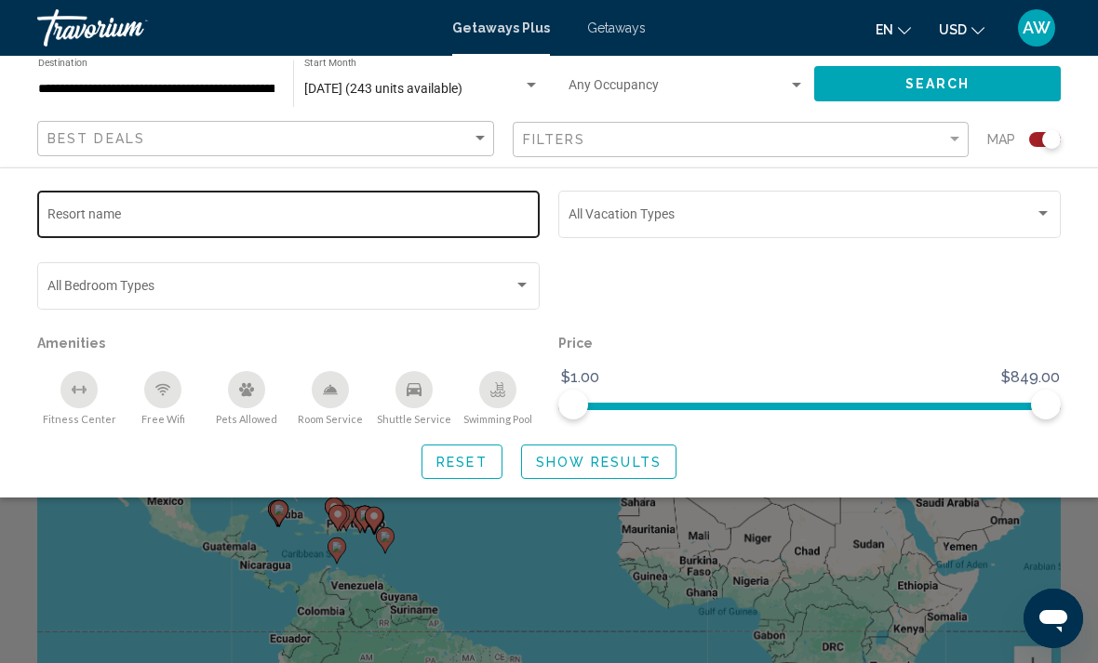
click at [380, 213] on input "Resort name" at bounding box center [288, 217] width 483 height 15
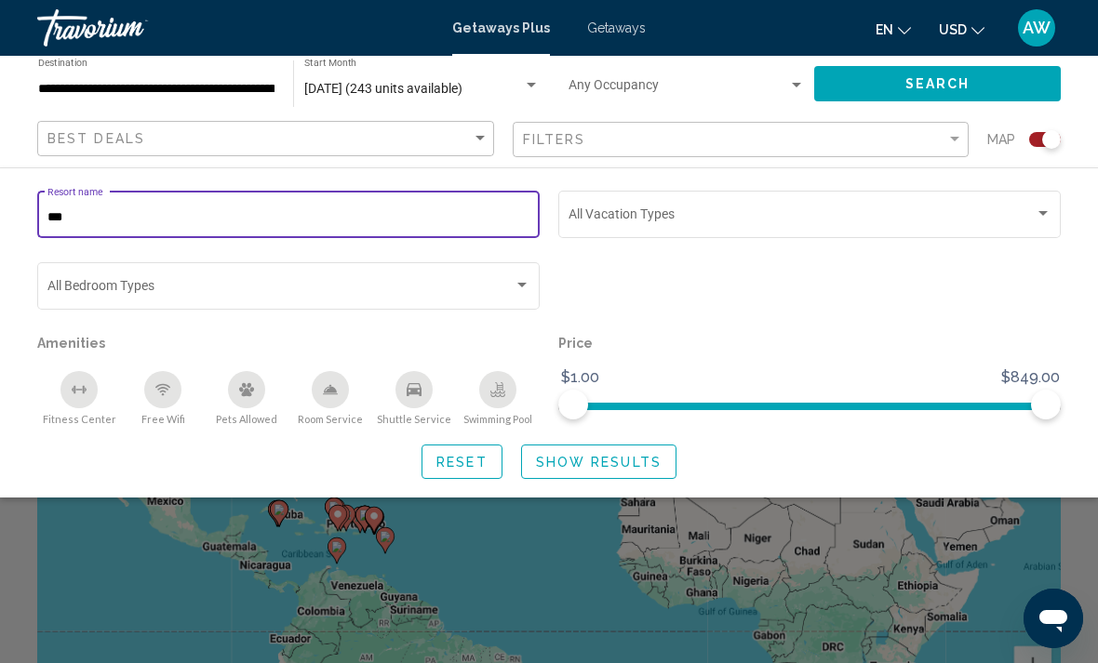
type input "***"
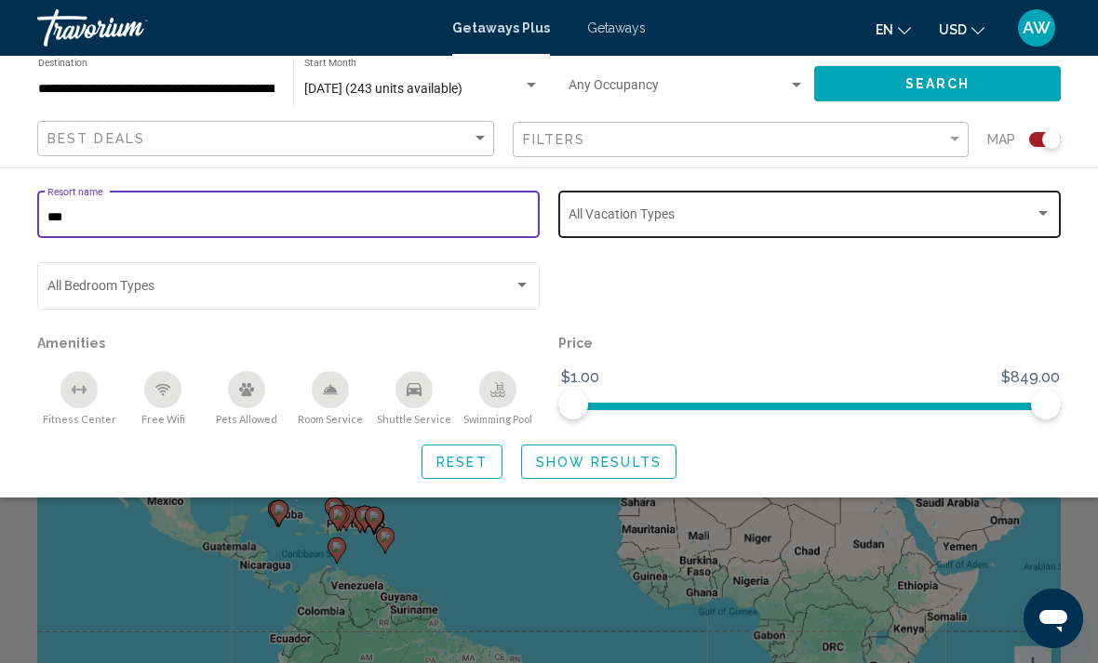
click at [815, 217] on span "Search widget" at bounding box center [801, 217] width 466 height 15
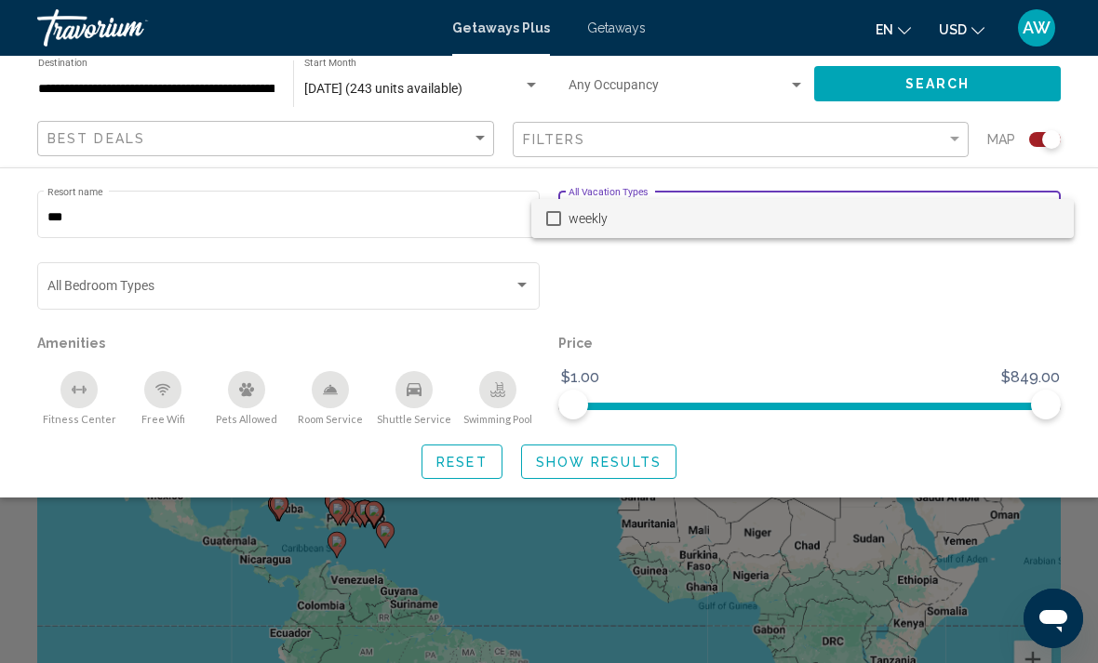
scroll to position [12, 0]
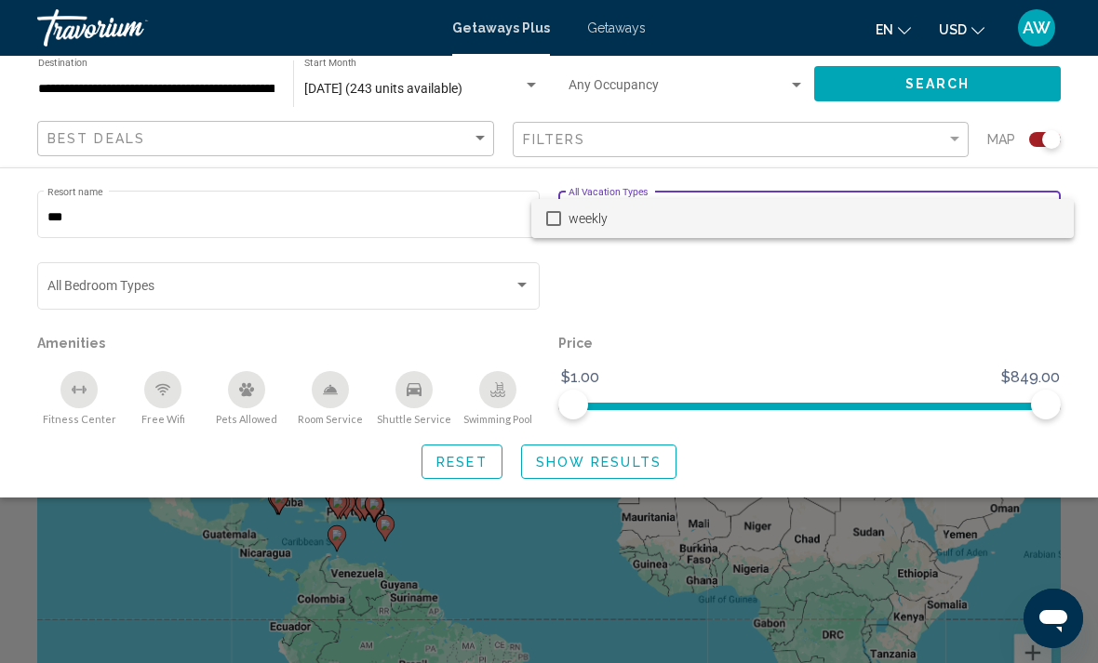
click at [642, 465] on div at bounding box center [549, 331] width 1098 height 663
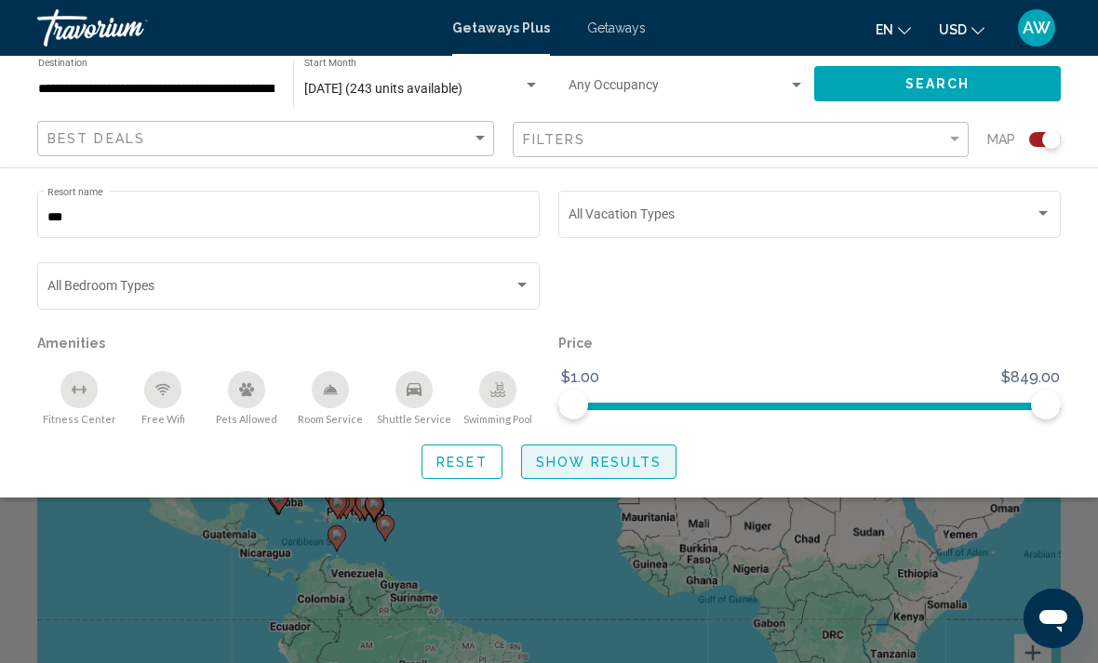
click at [634, 449] on button "Show Results" at bounding box center [598, 462] width 155 height 34
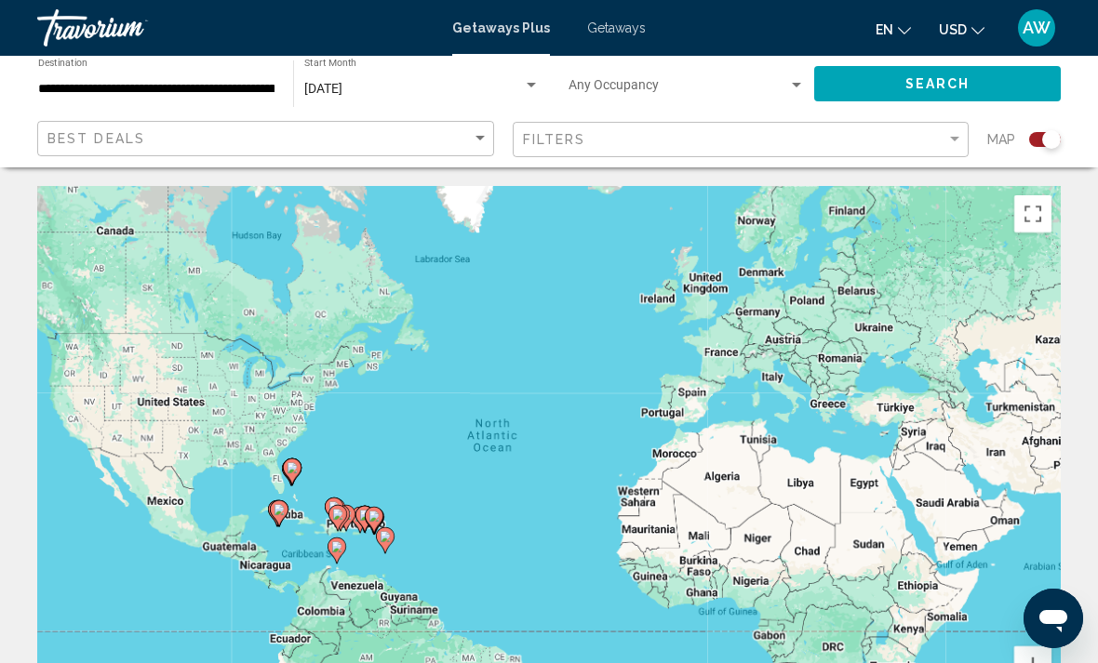
click at [409, 124] on div "Best Deals" at bounding box center [267, 139] width 441 height 34
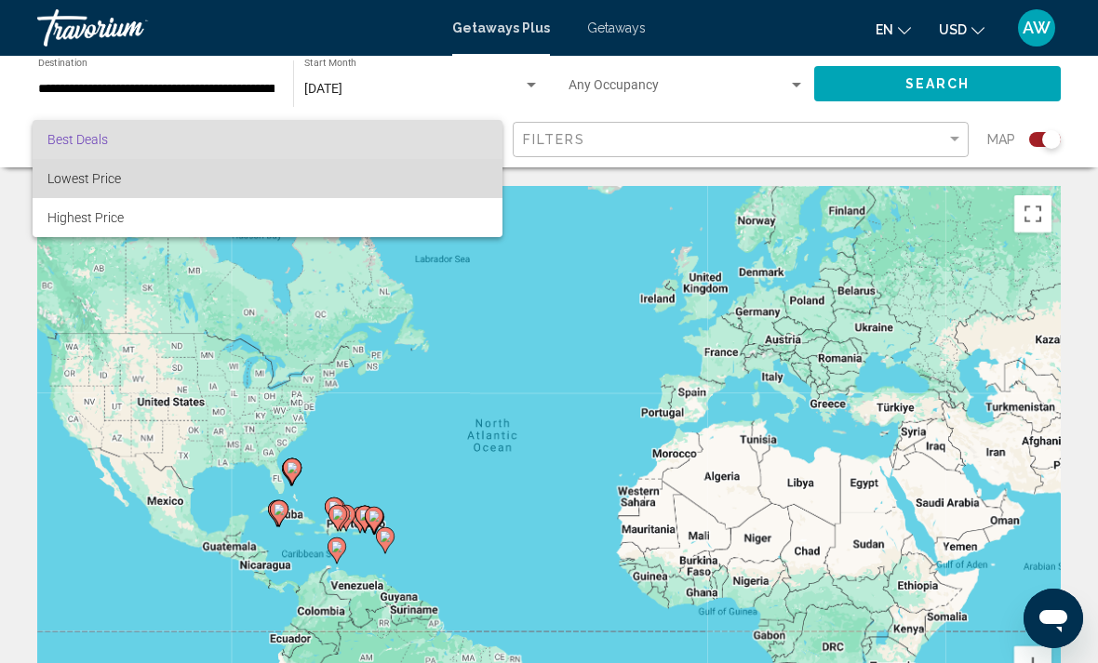
click at [372, 180] on span "Lowest Price" at bounding box center [267, 178] width 440 height 39
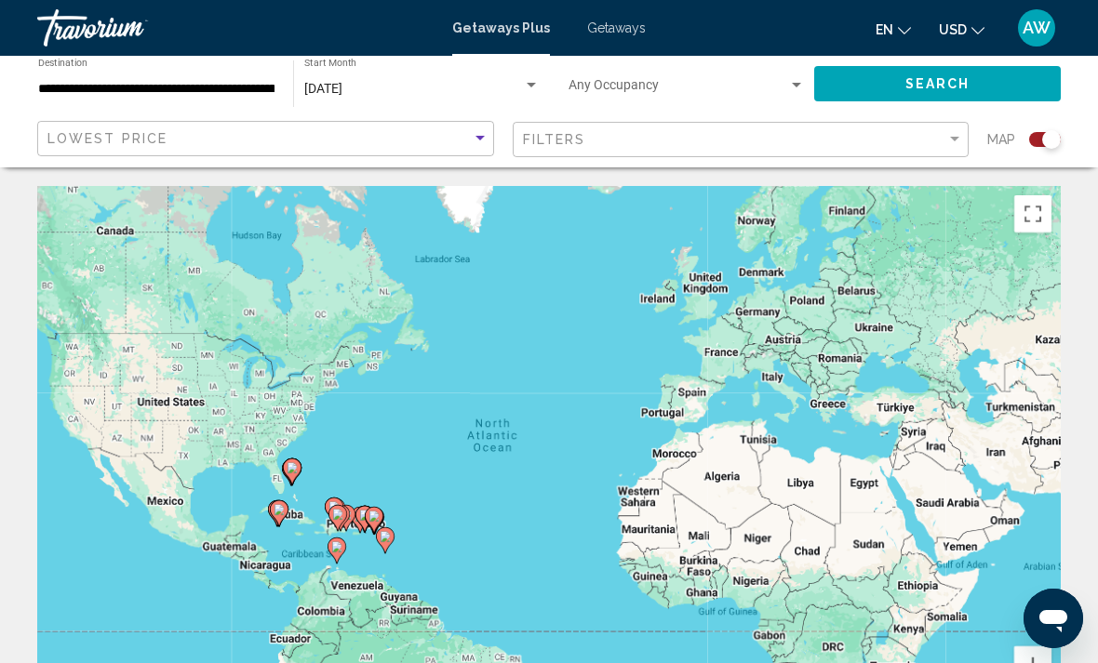
click at [614, 29] on span "Getaways" at bounding box center [616, 27] width 59 height 15
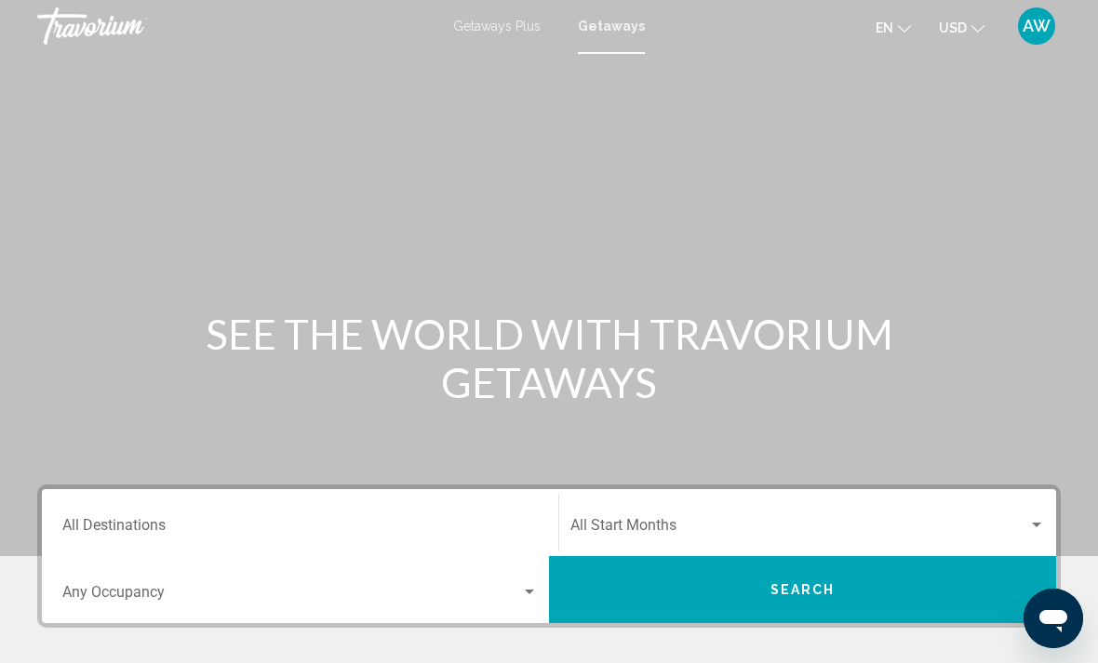
scroll to position [44, 0]
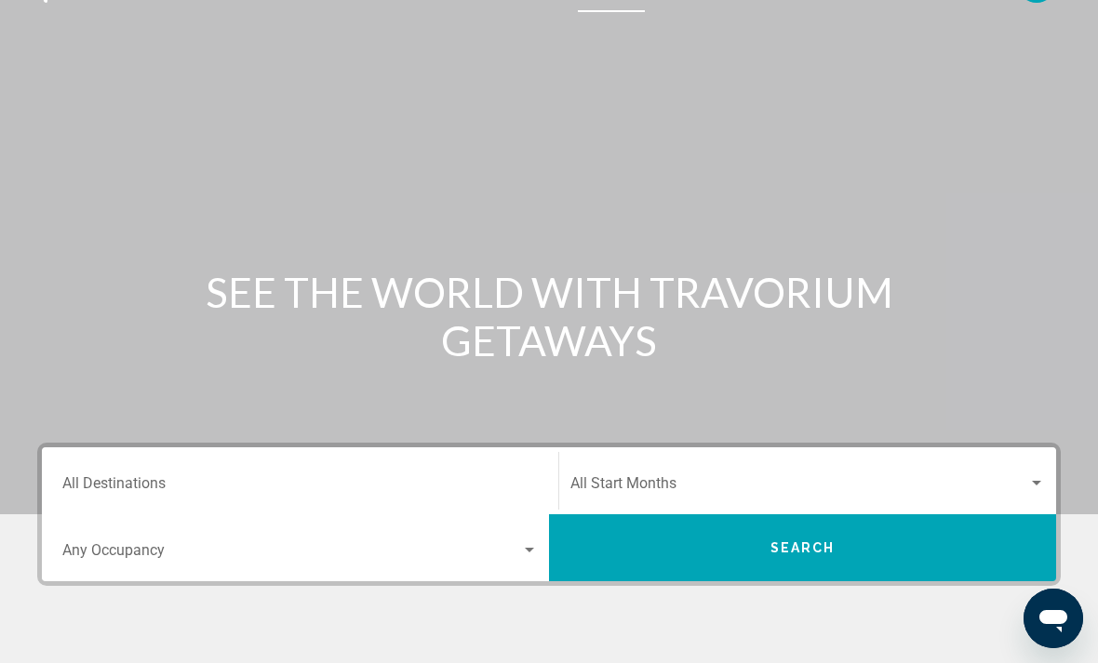
click at [485, 493] on input "Destination All Destinations" at bounding box center [299, 487] width 475 height 17
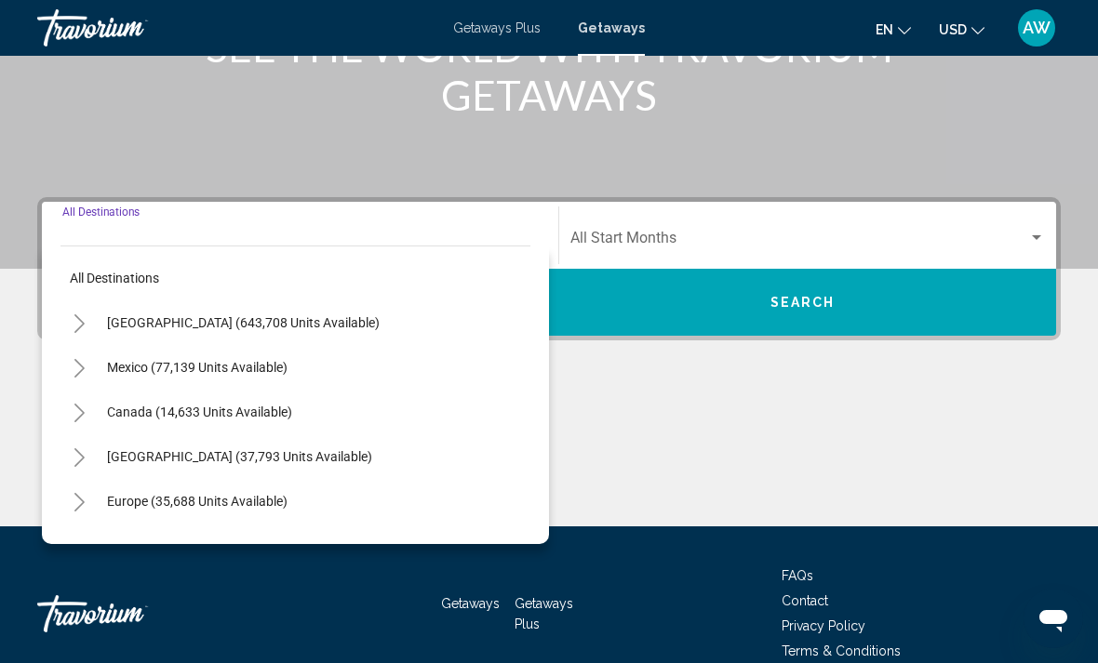
scroll to position [321, 0]
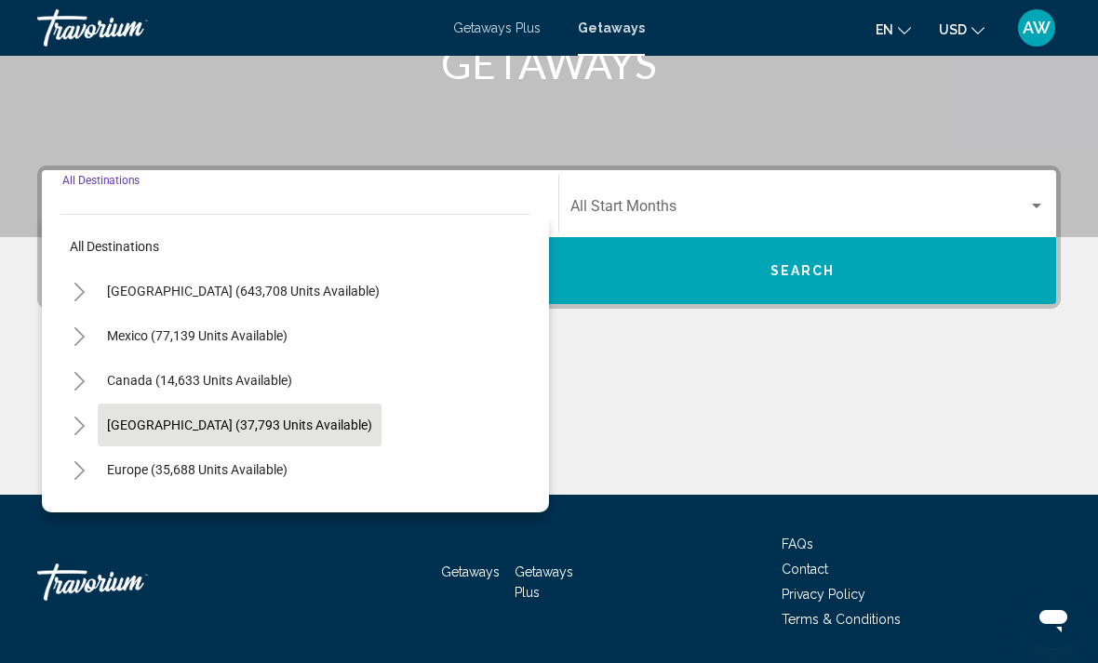
click at [381, 446] on button "[GEOGRAPHIC_DATA] (37,793 units available)" at bounding box center [240, 425] width 284 height 43
type input "**********"
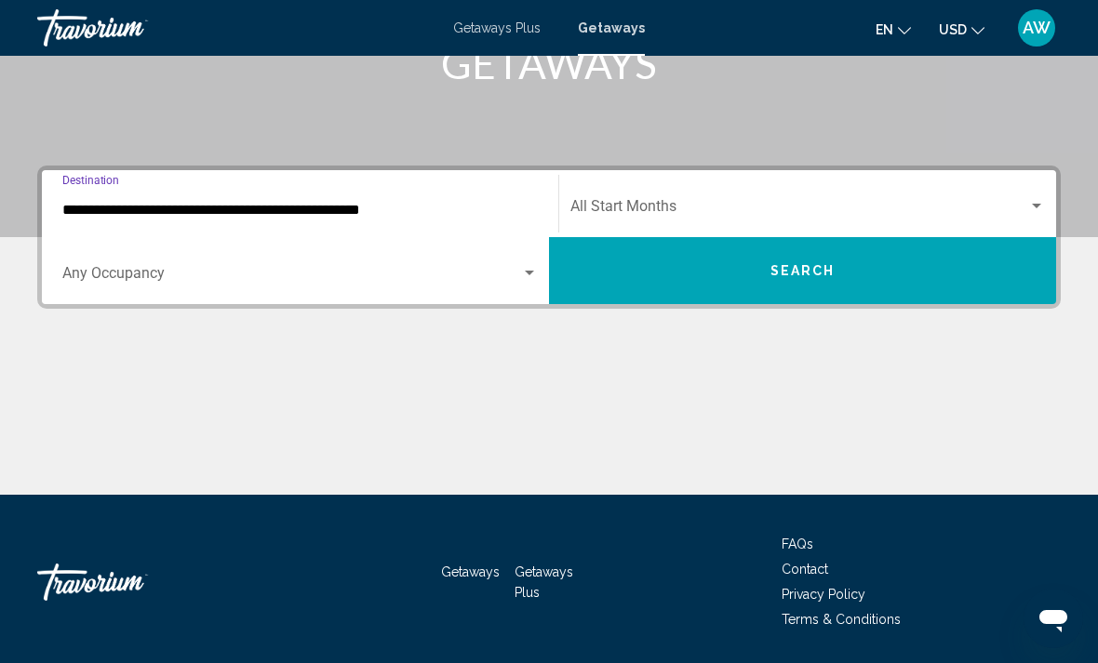
click at [821, 190] on div "Start Month All Start Months" at bounding box center [807, 204] width 474 height 59
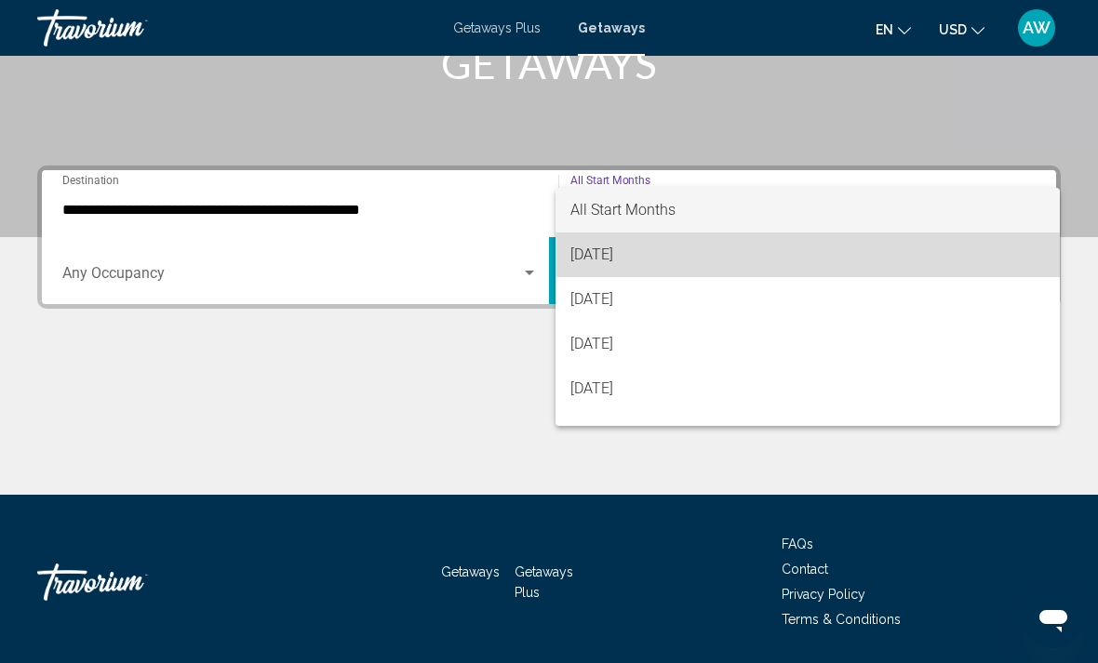
click at [796, 267] on span "[DATE]" at bounding box center [807, 255] width 474 height 45
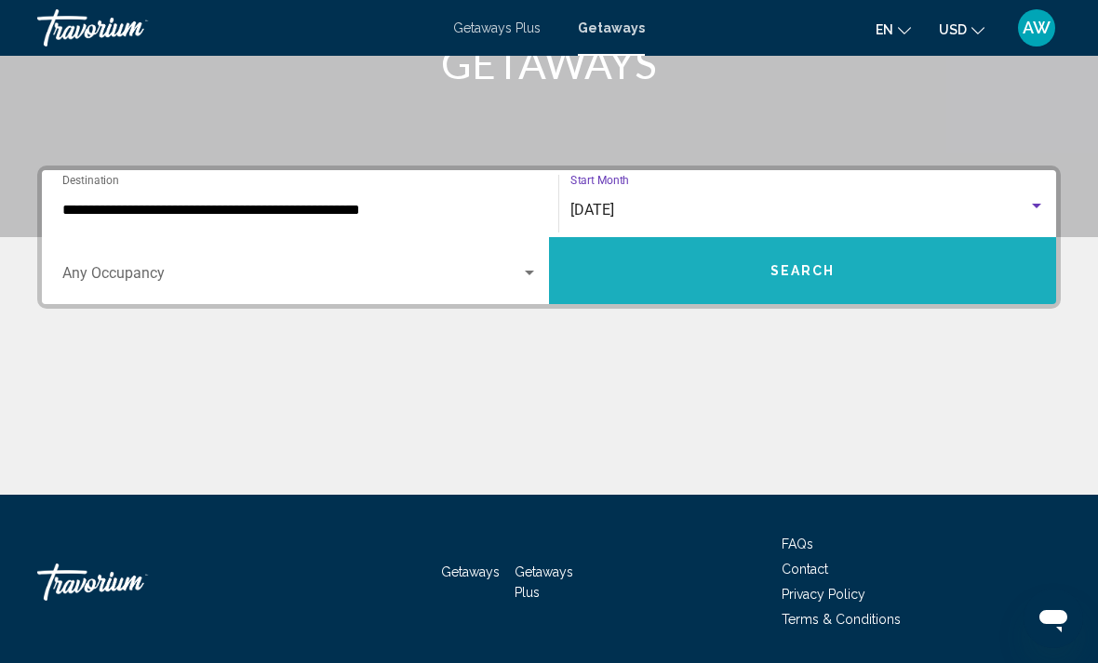
click at [795, 302] on button "Search" at bounding box center [802, 270] width 507 height 67
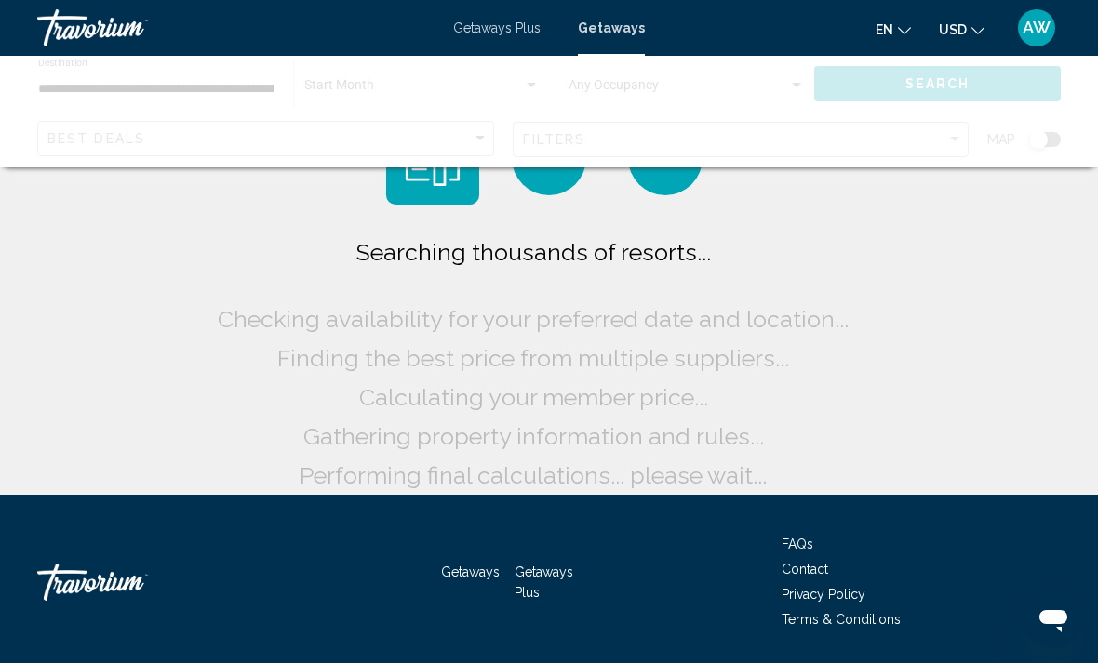
click at [783, 364] on span "Finding the best price from multiple suppliers..." at bounding box center [533, 358] width 512 height 28
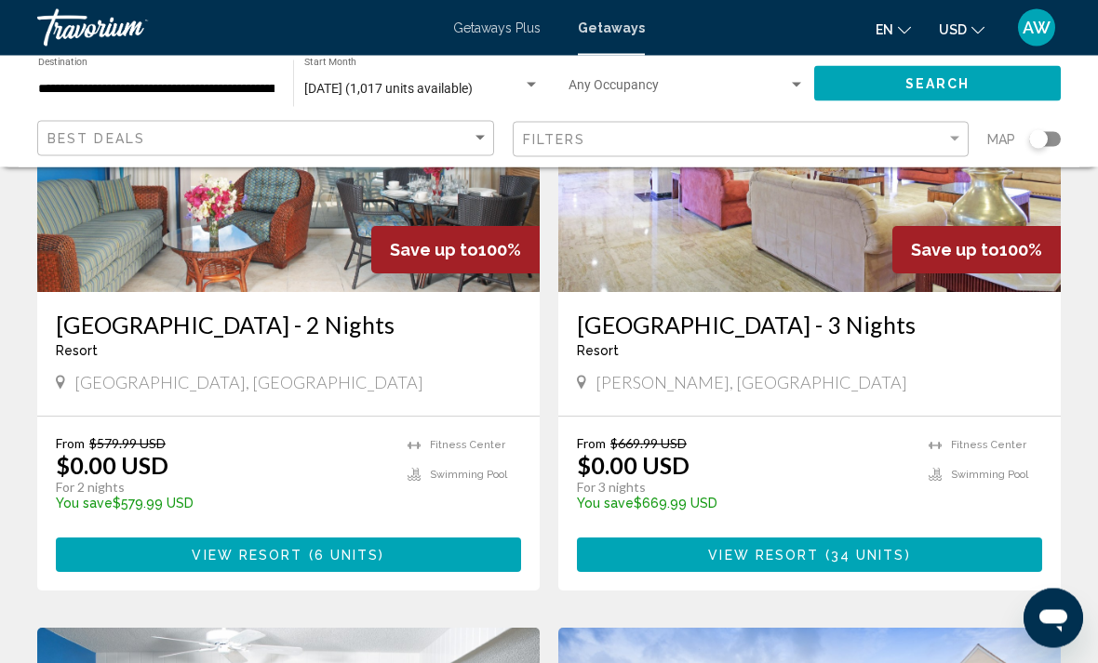
scroll to position [257, 0]
click at [742, 95] on span "Search widget" at bounding box center [678, 89] width 220 height 15
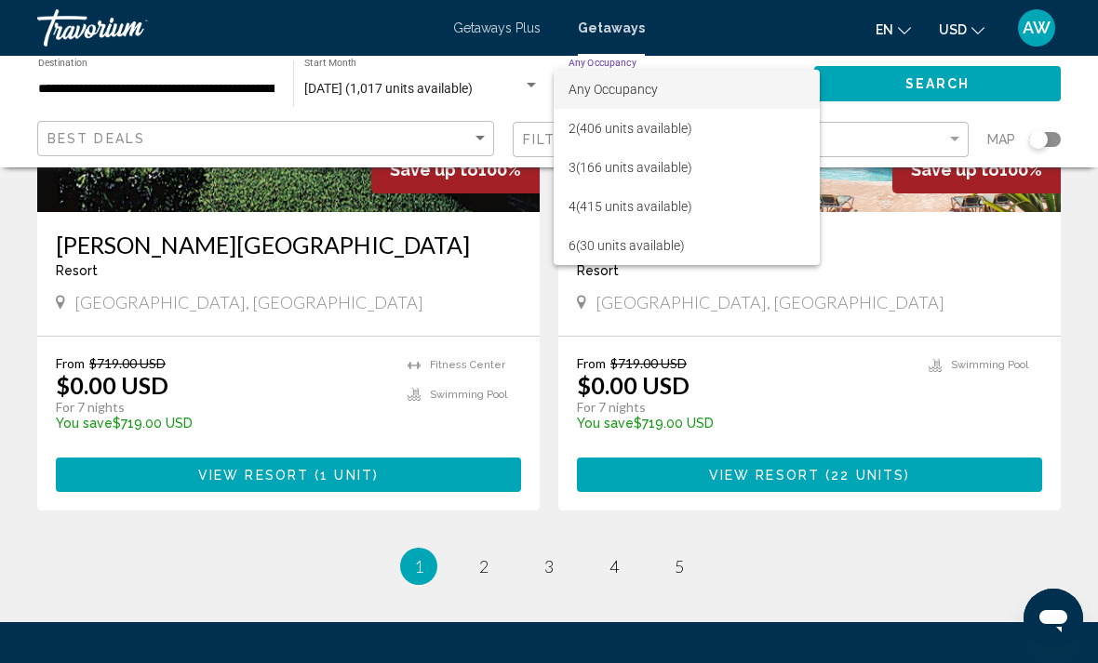
scroll to position [3634, 0]
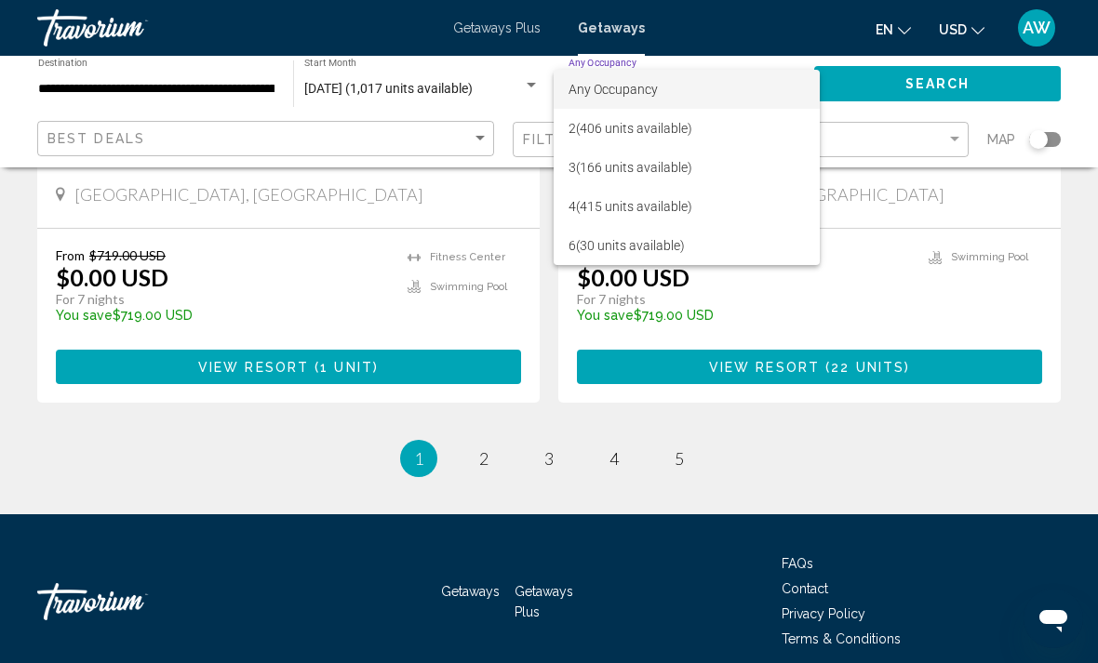
click at [703, 455] on div at bounding box center [549, 331] width 1098 height 663
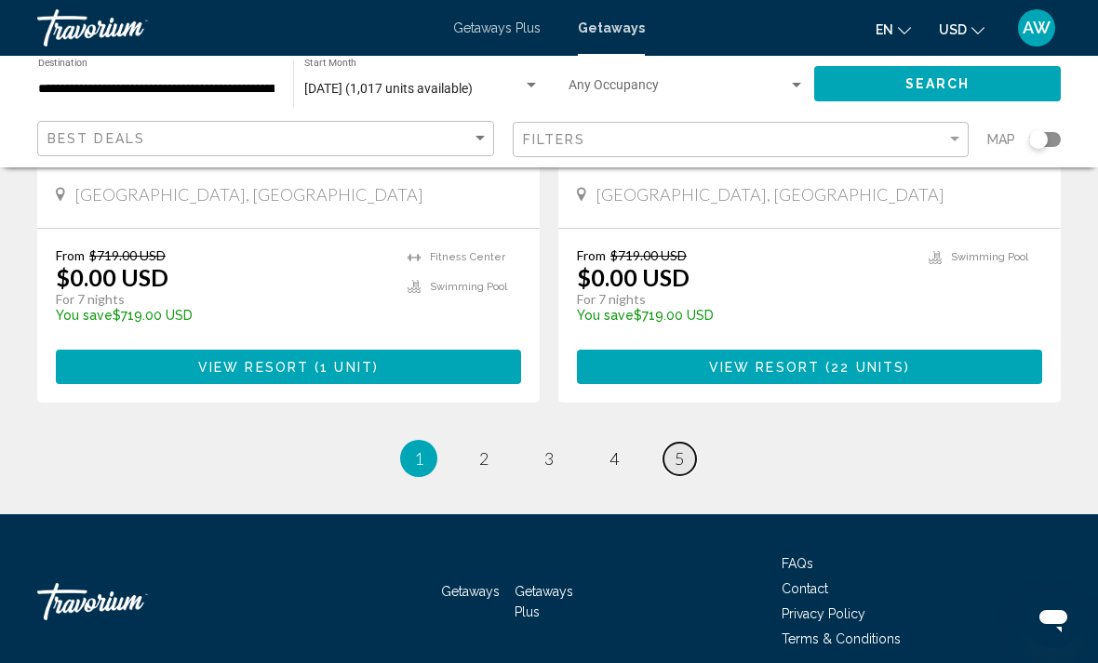
click at [692, 443] on link "page 5" at bounding box center [679, 459] width 33 height 33
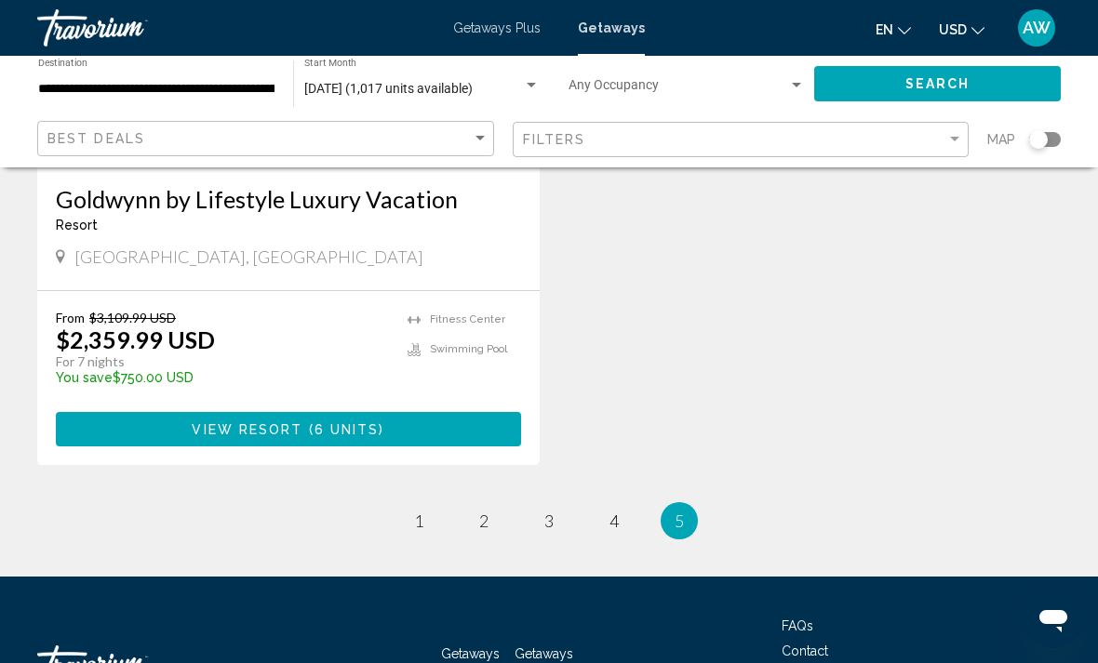
scroll to position [2394, 0]
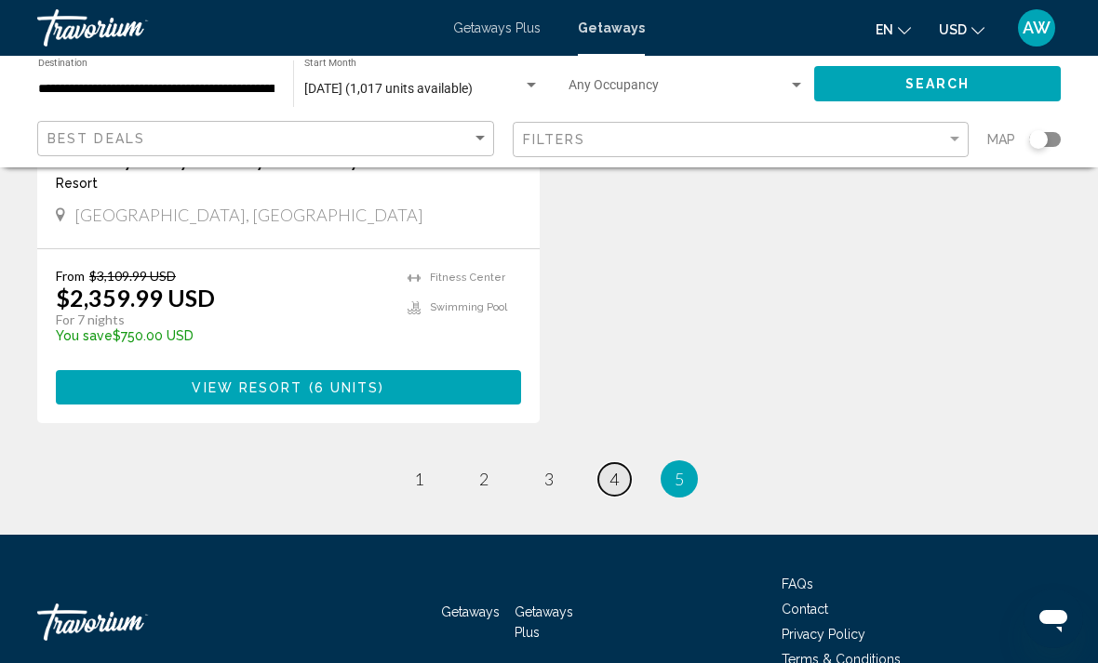
click at [621, 463] on link "page 4" at bounding box center [614, 479] width 33 height 33
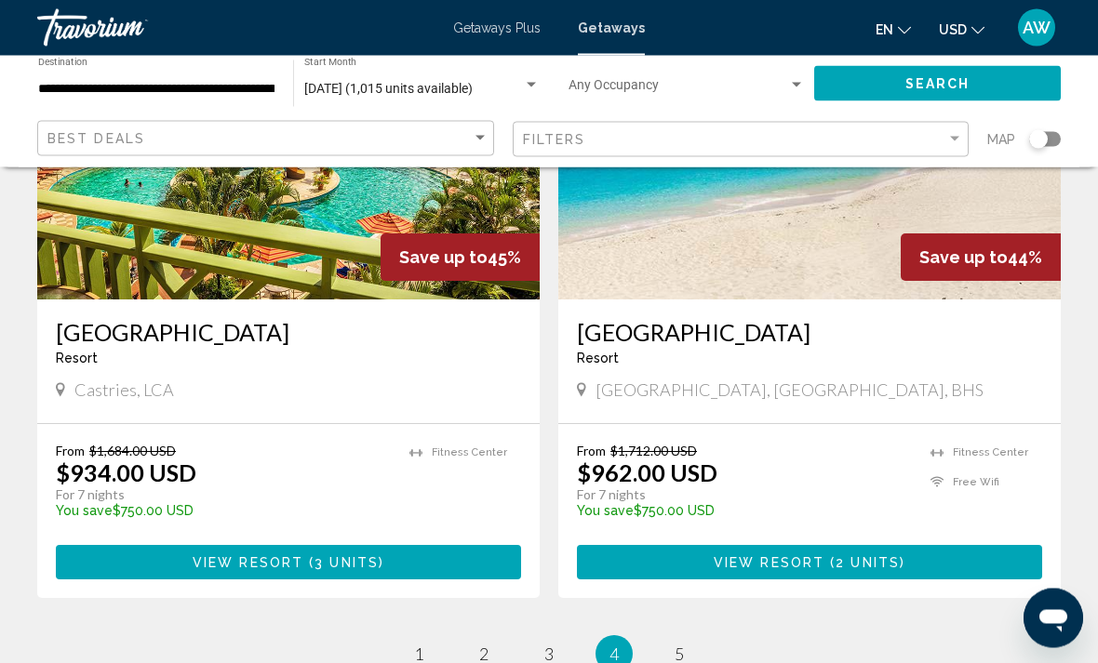
scroll to position [3543, 0]
click at [556, 638] on link "page 3" at bounding box center [549, 654] width 33 height 33
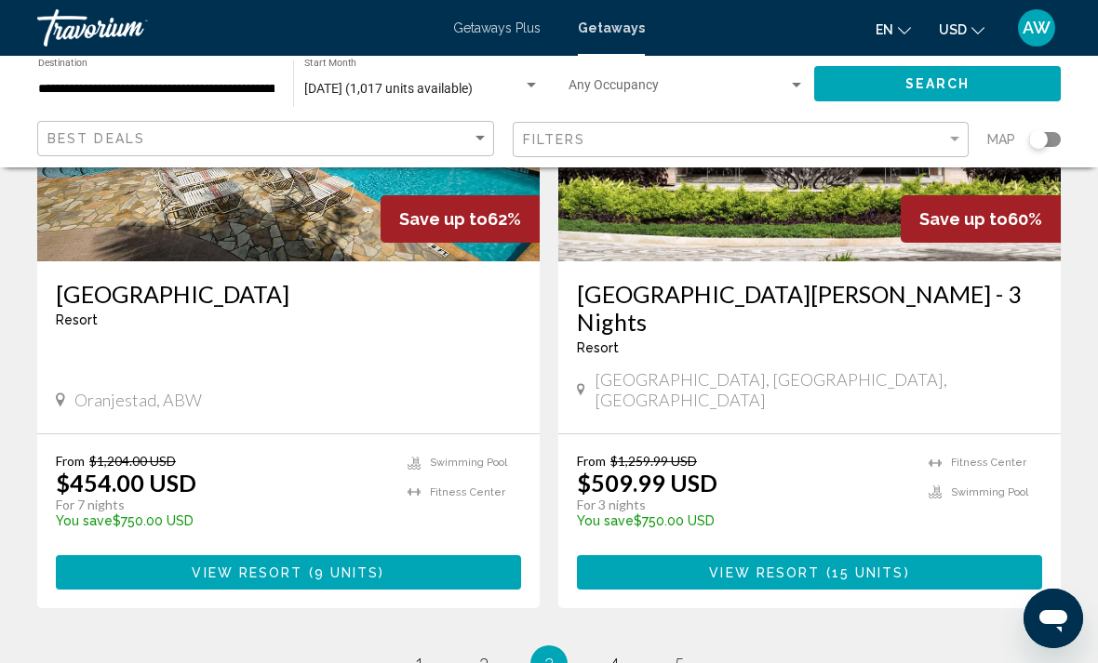
scroll to position [3663, 0]
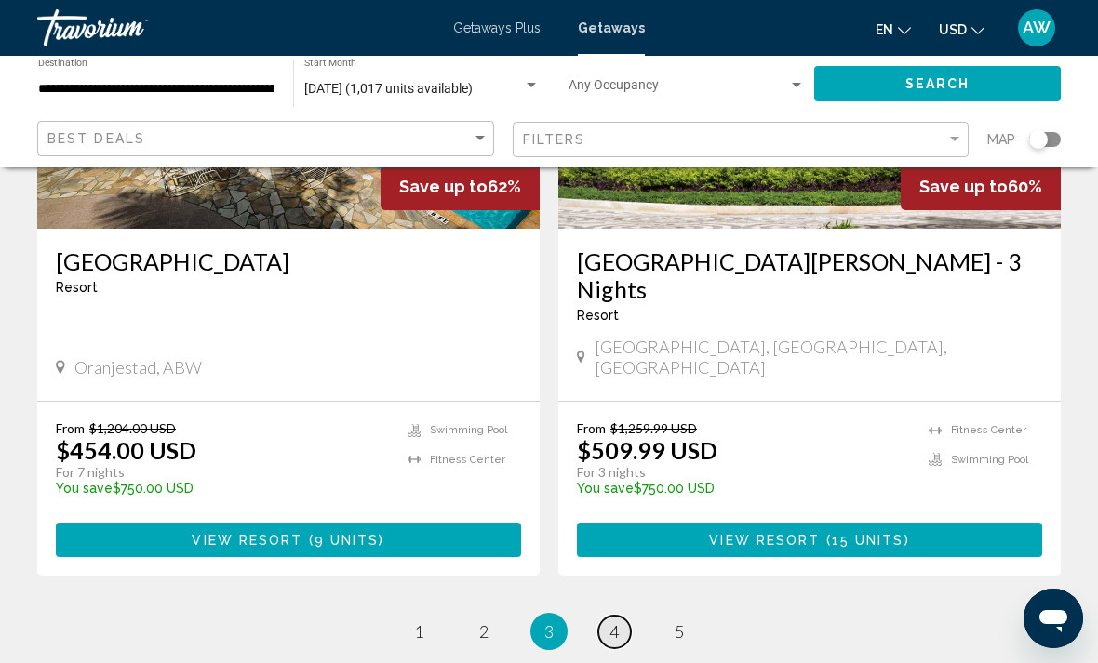
click at [627, 616] on link "page 4" at bounding box center [614, 632] width 33 height 33
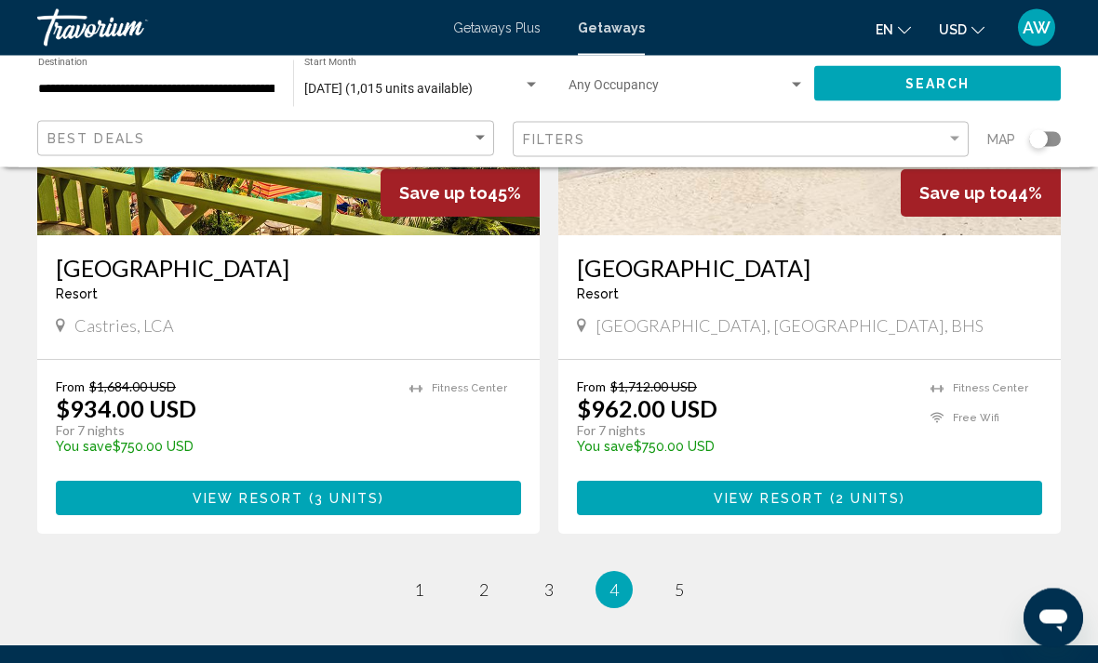
scroll to position [3690, 0]
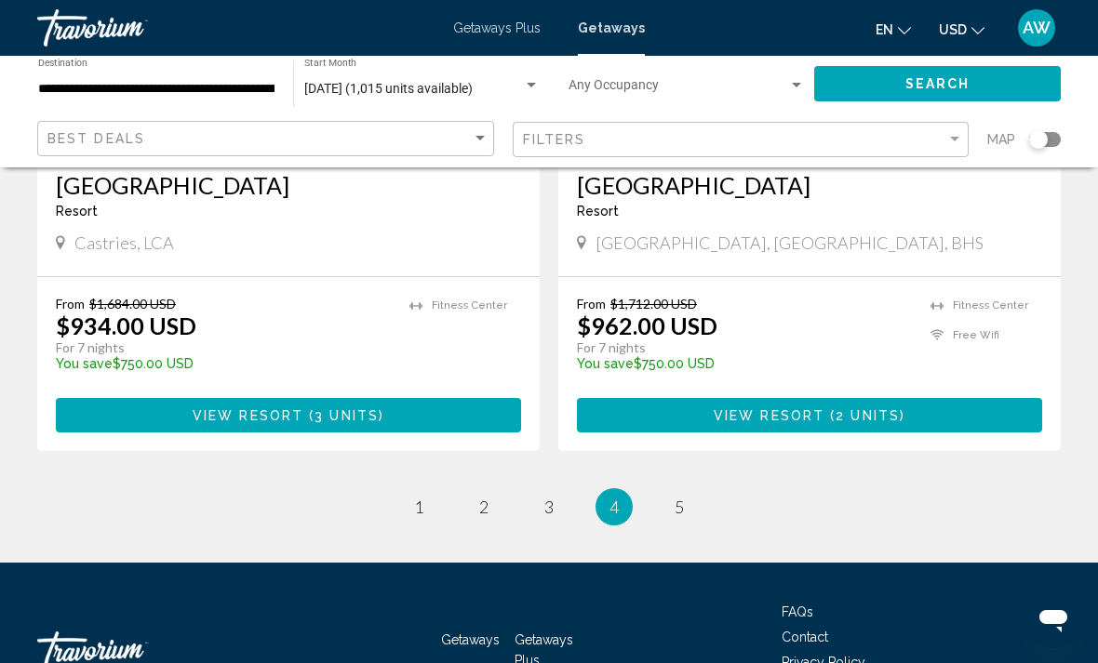
click at [546, 497] on span "3" at bounding box center [548, 507] width 9 height 20
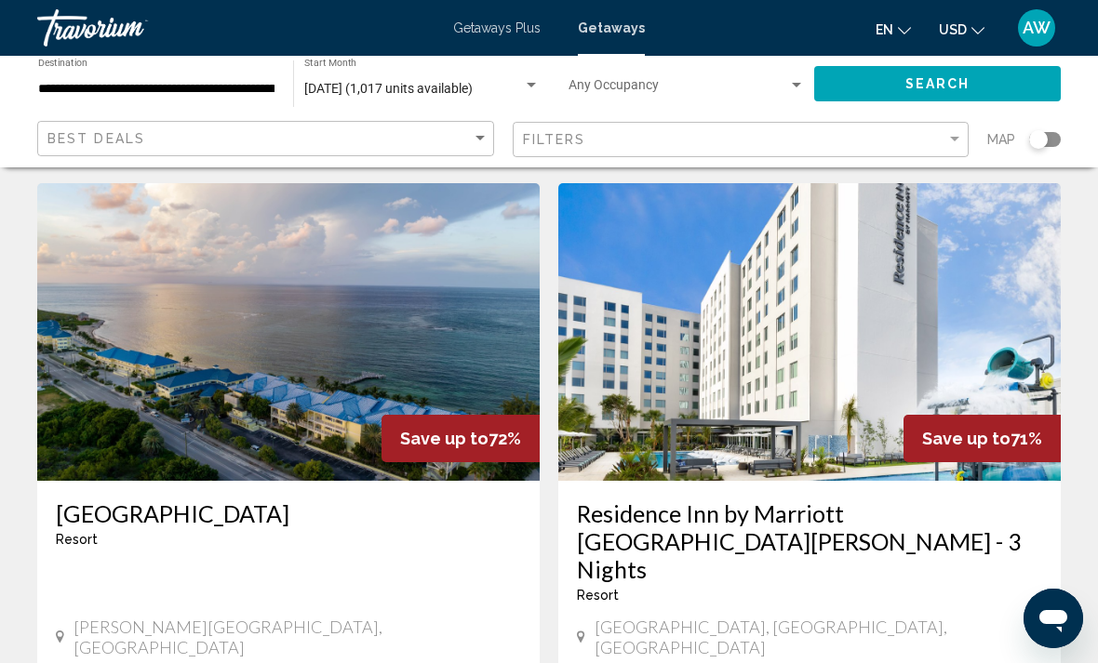
scroll to position [67, 0]
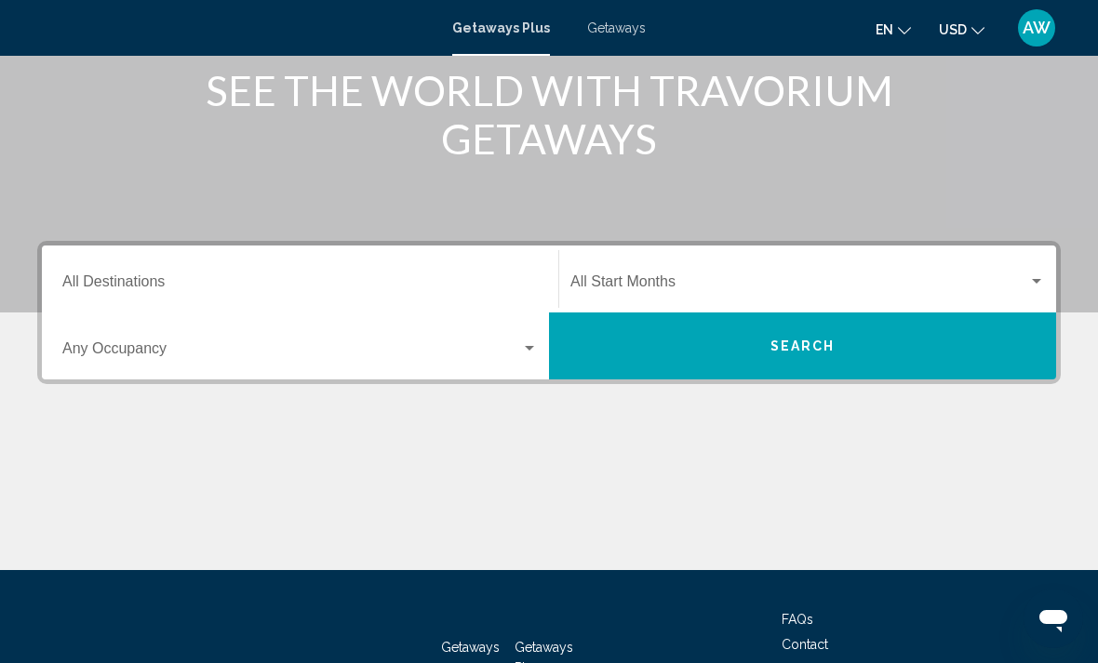
scroll to position [321, 0]
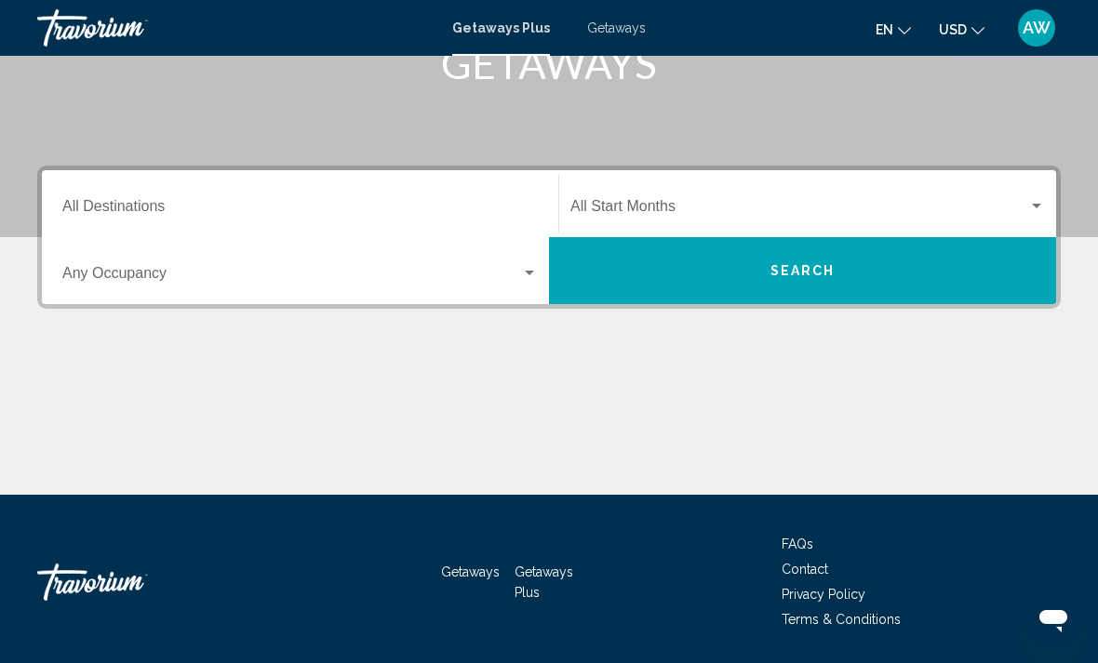
click at [434, 208] on input "Destination All Destinations" at bounding box center [299, 210] width 475 height 17
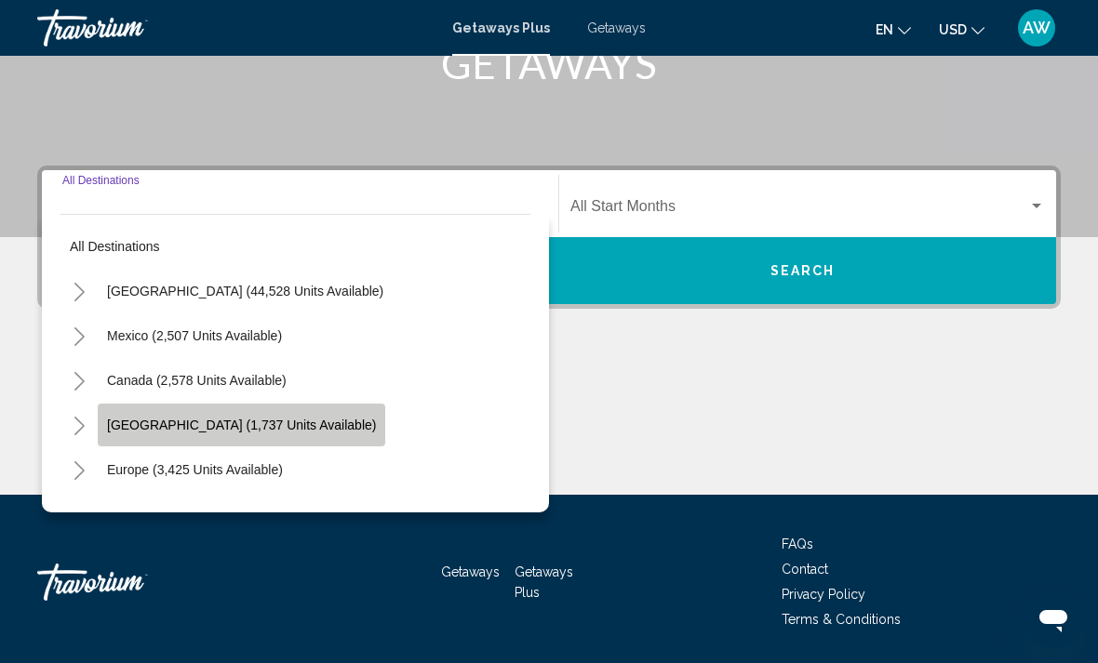
click at [300, 419] on span "[GEOGRAPHIC_DATA] (1,737 units available)" at bounding box center [241, 425] width 269 height 15
type input "**********"
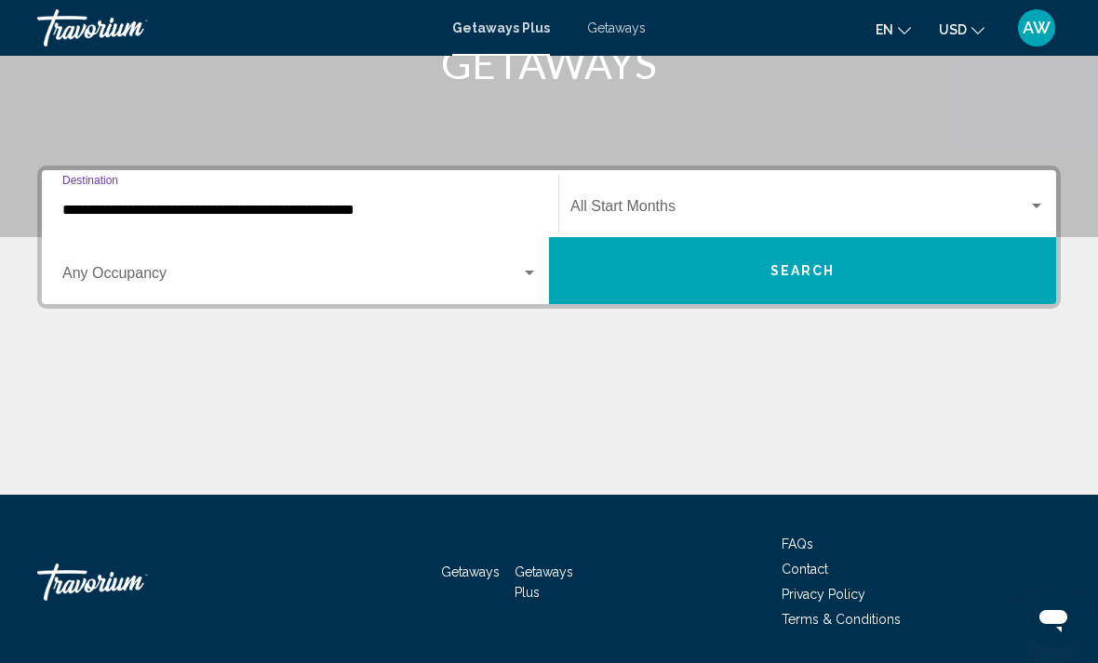
click at [407, 283] on span "Search widget" at bounding box center [291, 277] width 459 height 17
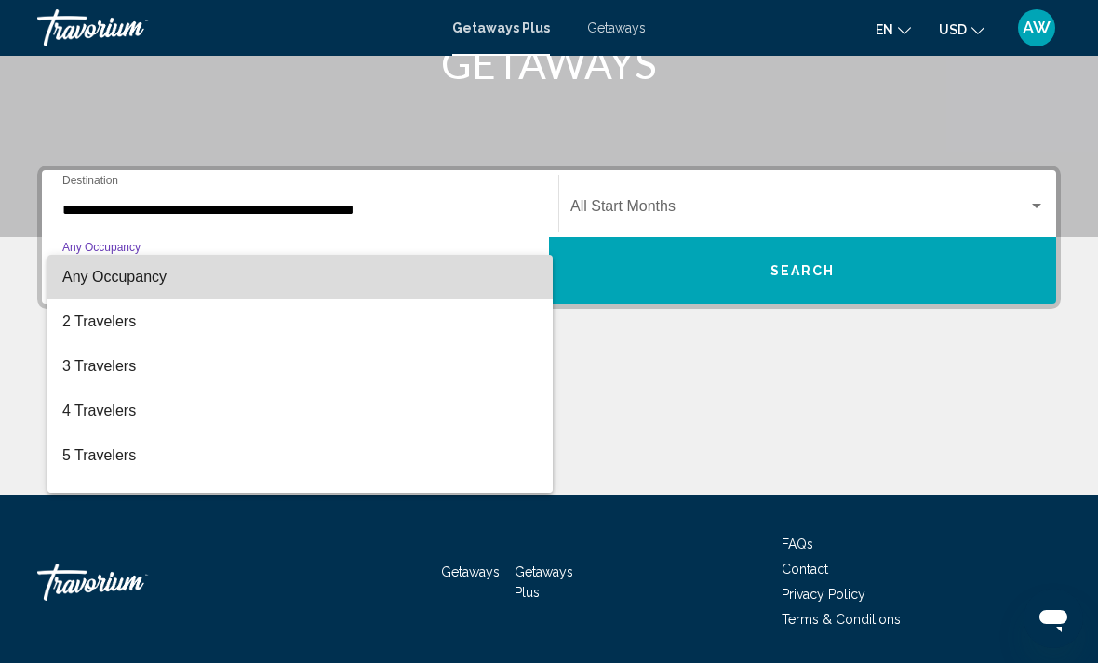
click at [416, 288] on span "Any Occupancy" at bounding box center [299, 277] width 475 height 45
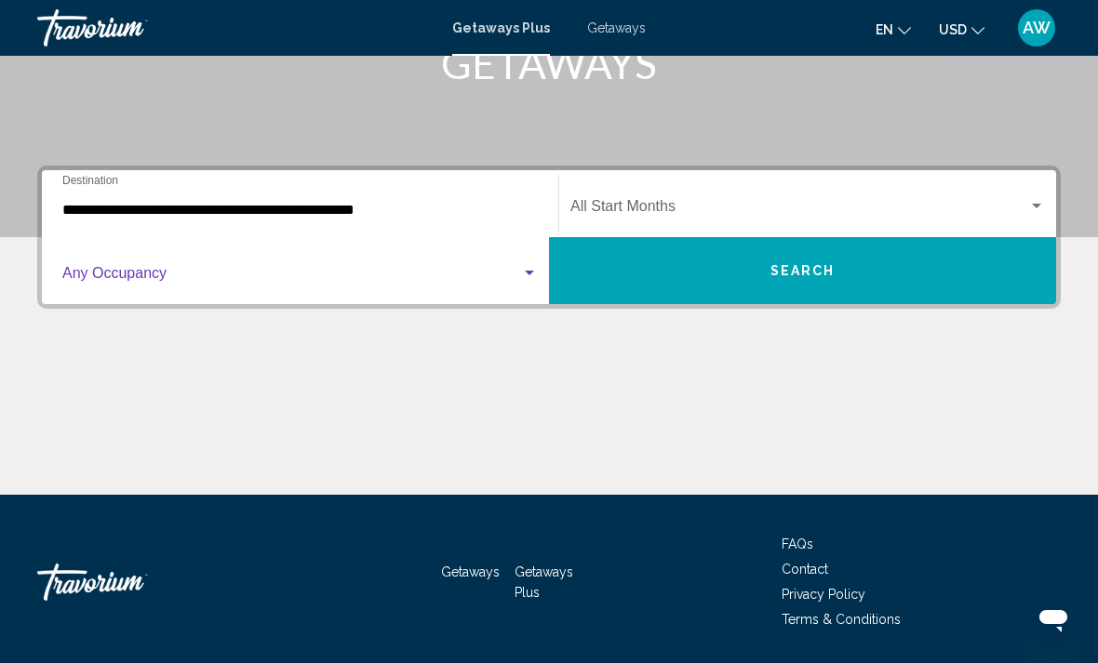
click at [757, 202] on span "Search widget" at bounding box center [799, 210] width 458 height 17
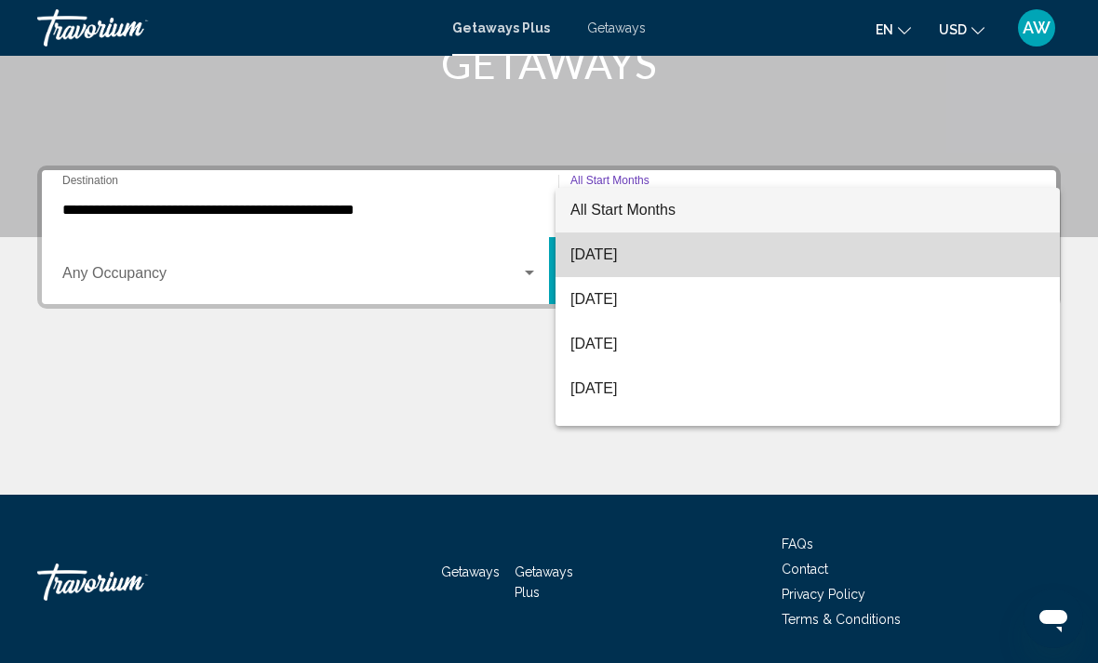
click at [720, 256] on span "[DATE]" at bounding box center [807, 255] width 474 height 45
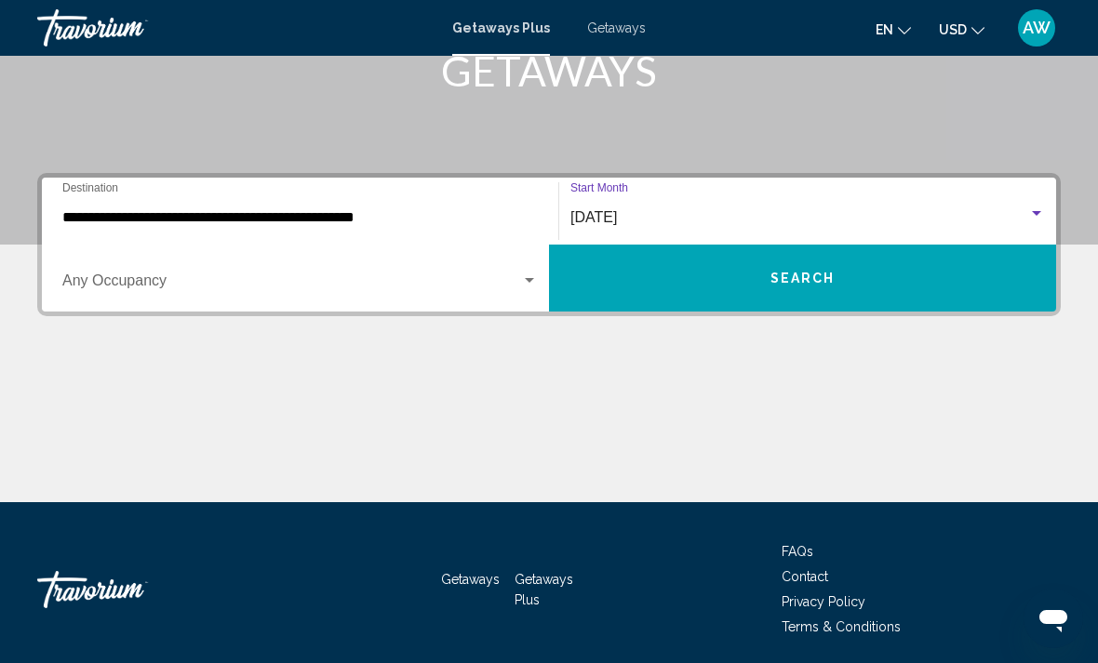
scroll to position [305, 0]
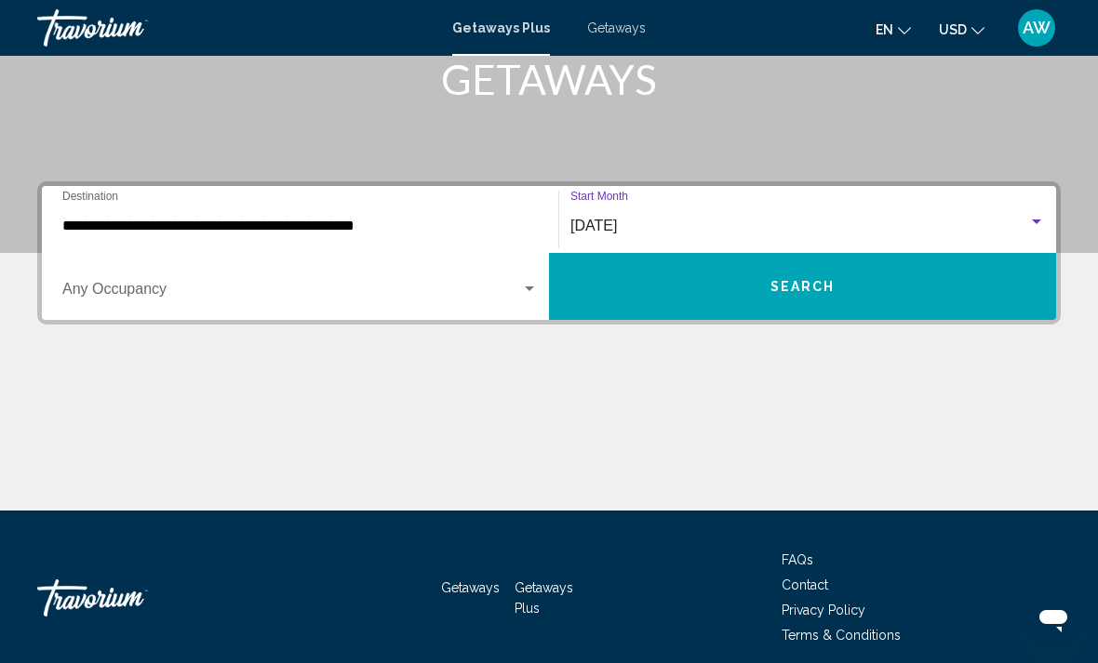
click at [772, 300] on button "Search" at bounding box center [802, 286] width 507 height 67
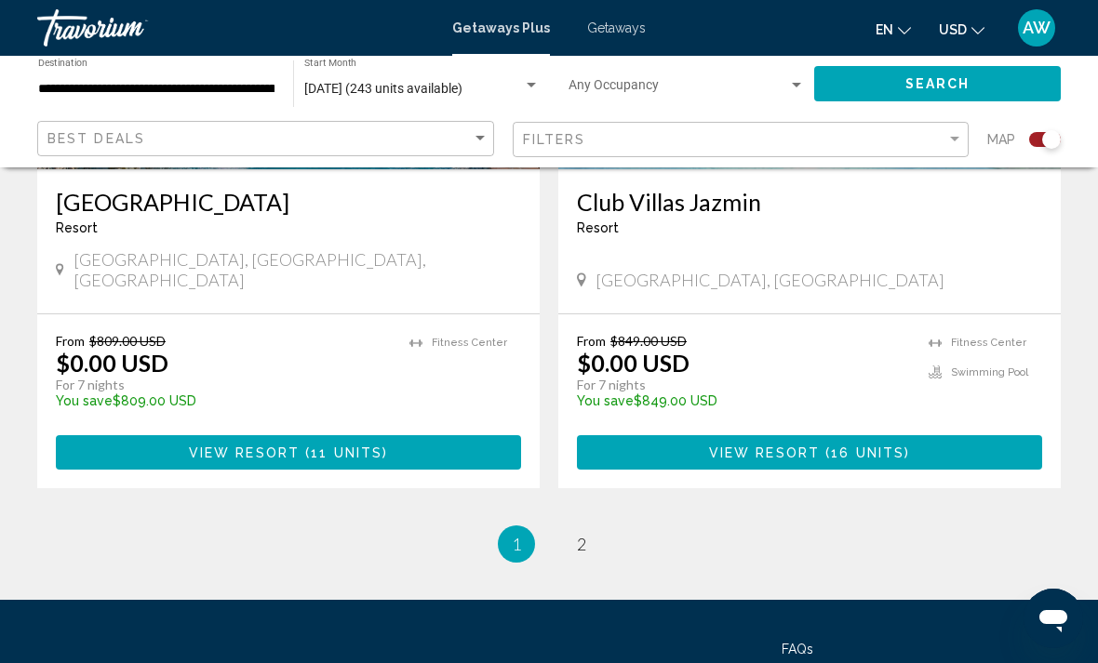
scroll to position [4206, 0]
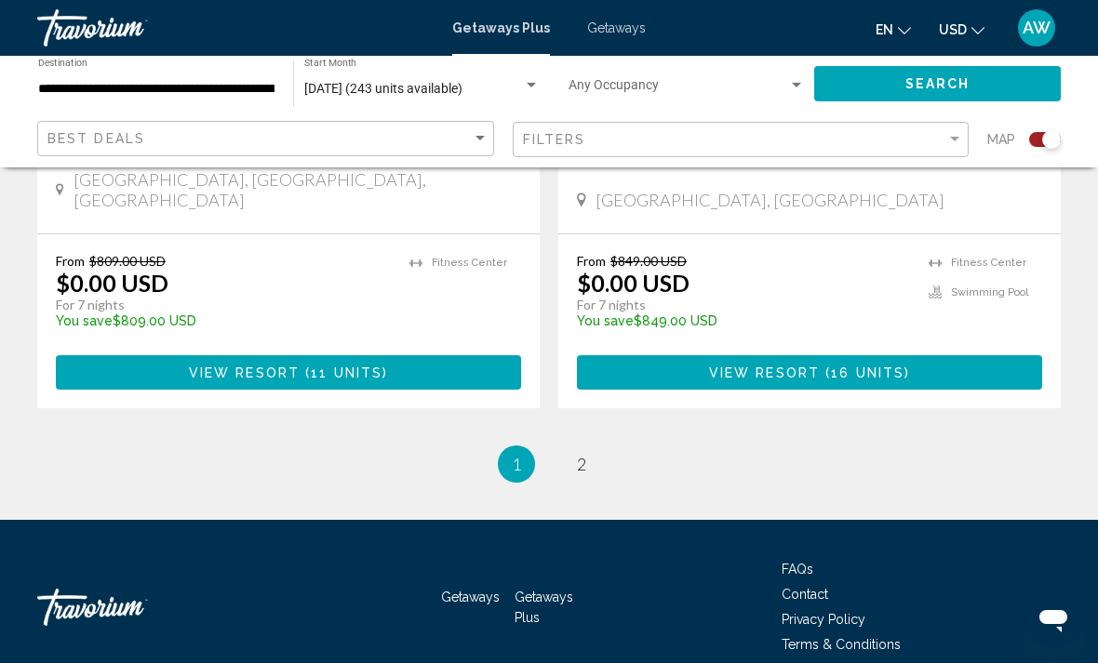
click at [582, 454] on span "2" at bounding box center [581, 464] width 9 height 20
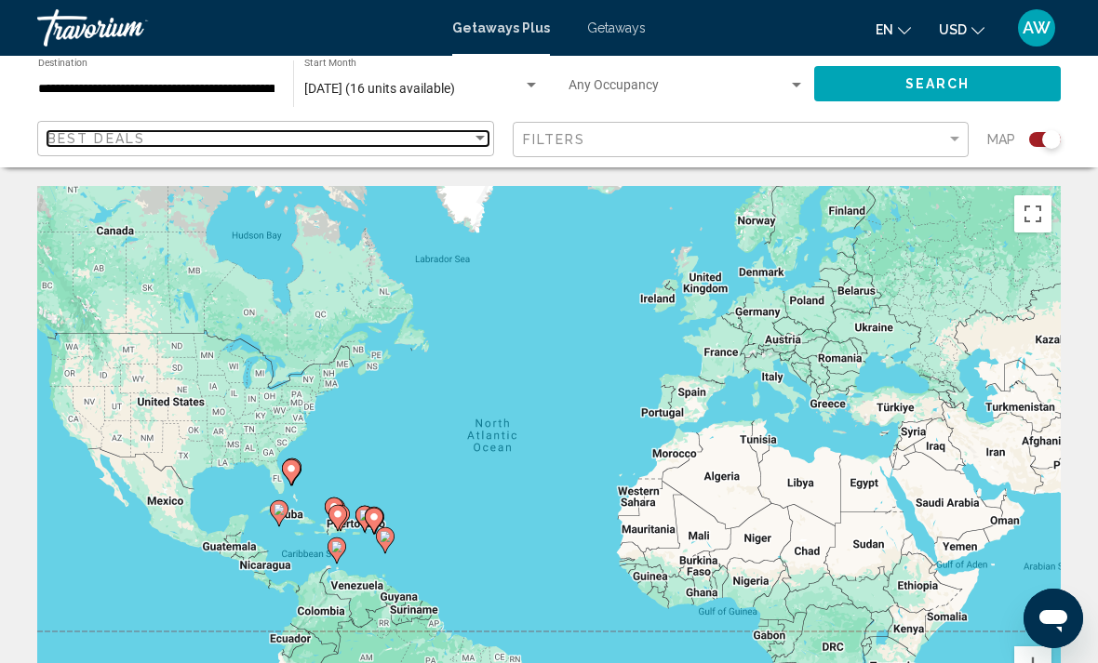
click at [455, 144] on div "Best Deals" at bounding box center [259, 138] width 424 height 15
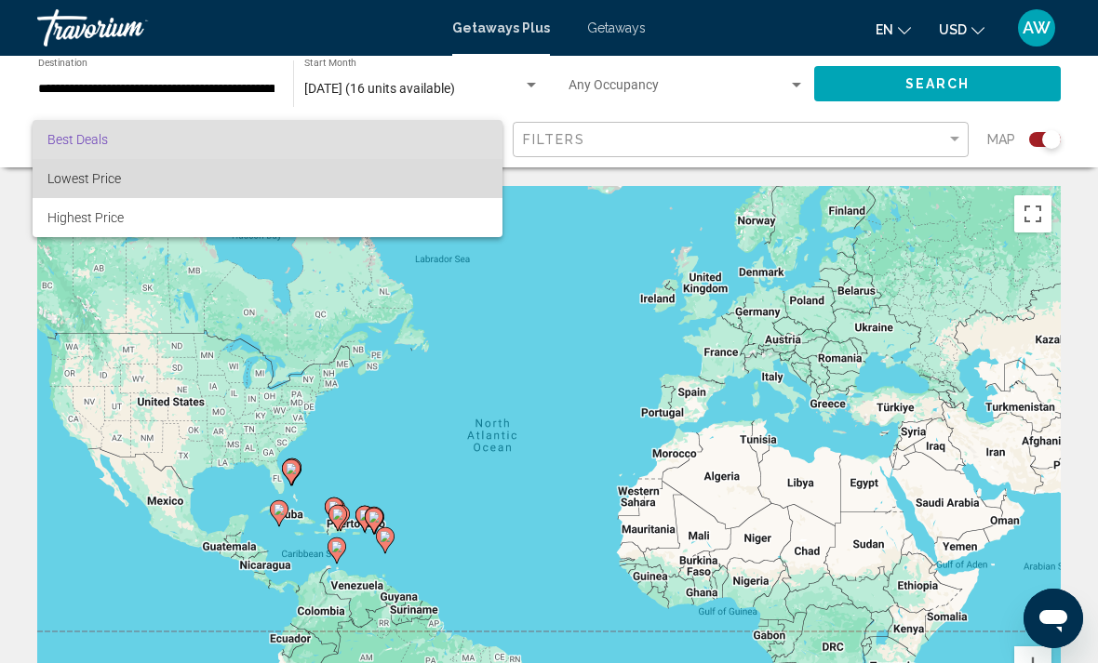
click at [460, 185] on span "Lowest Price" at bounding box center [267, 178] width 440 height 39
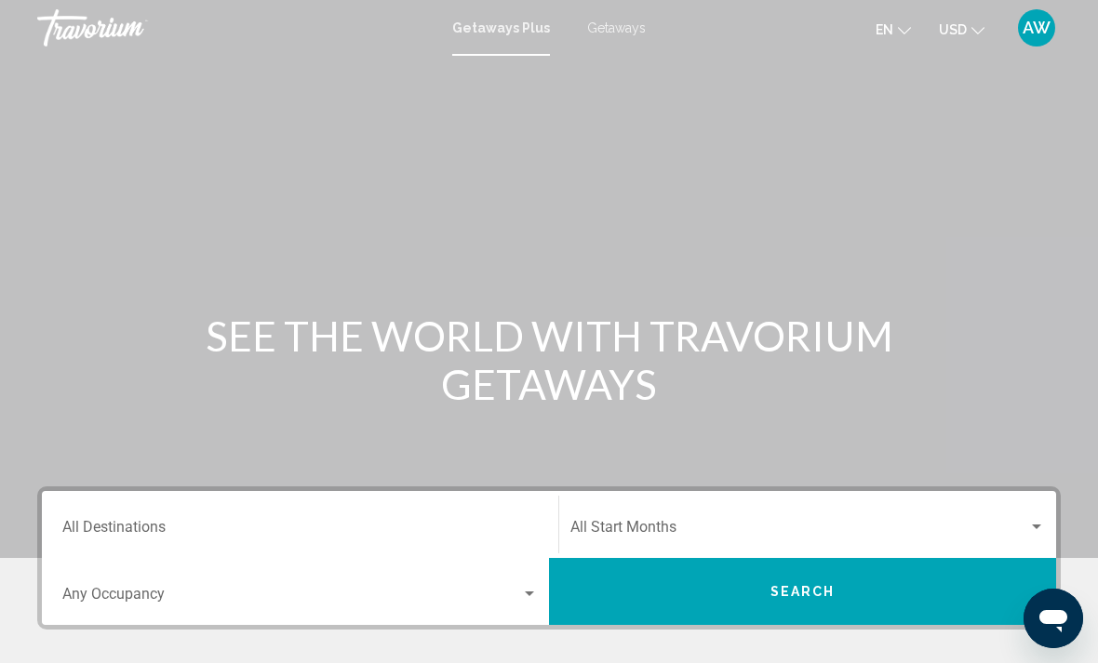
click at [601, 324] on h1 "SEE THE WORLD WITH TRAVORIUM GETAWAYS" at bounding box center [549, 360] width 698 height 97
click at [620, 21] on span "Getaways" at bounding box center [616, 27] width 59 height 15
click at [430, 566] on div "Occupancy Any Occupancy" at bounding box center [299, 592] width 475 height 59
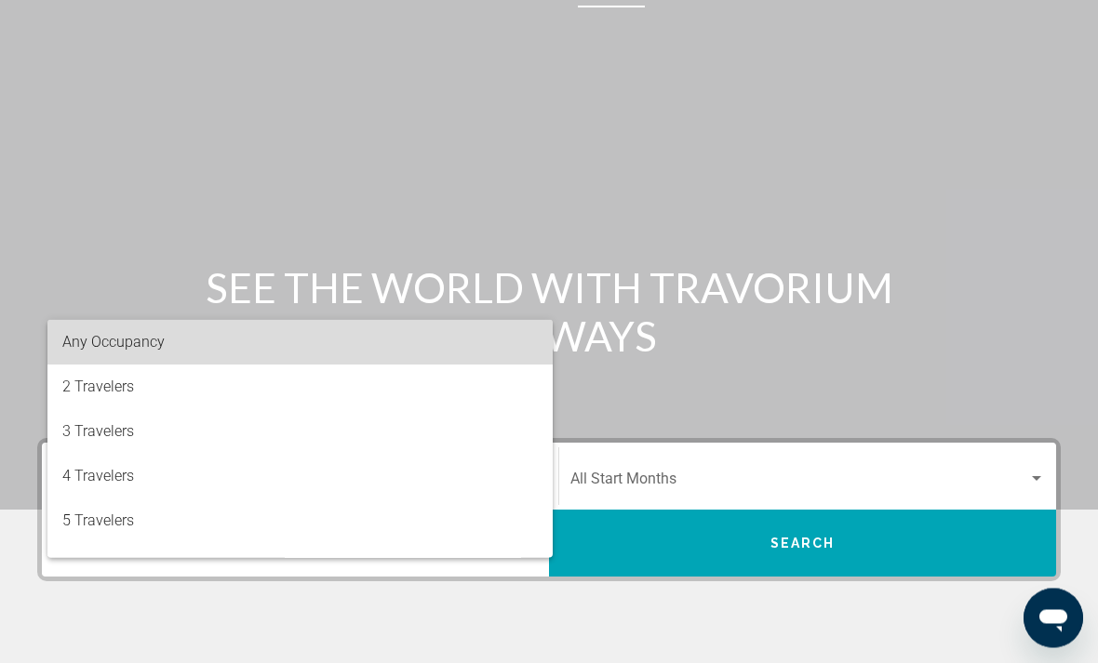
scroll to position [48, 0]
click at [503, 350] on span "Any Occupancy" at bounding box center [299, 342] width 475 height 45
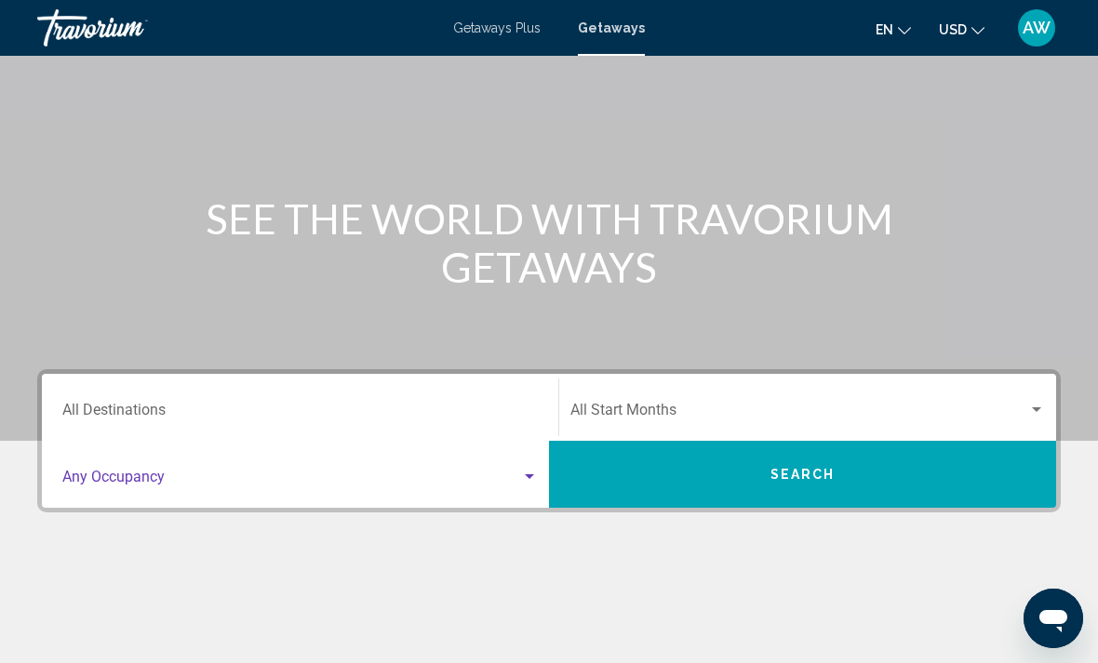
scroll to position [226, 0]
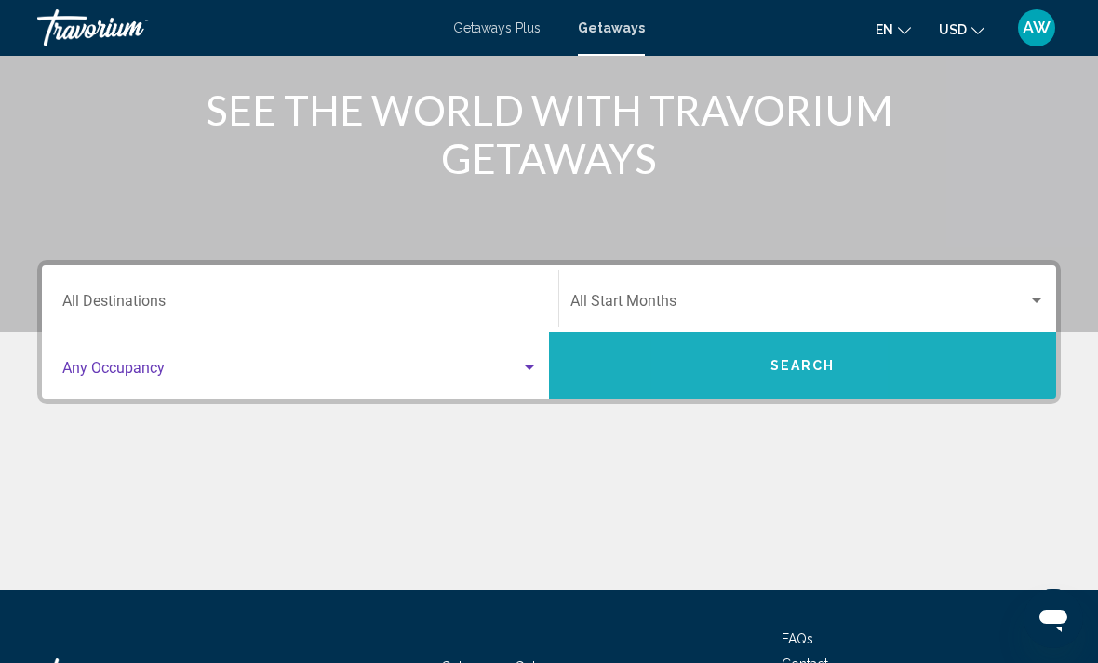
click at [737, 368] on button "Search" at bounding box center [802, 365] width 507 height 67
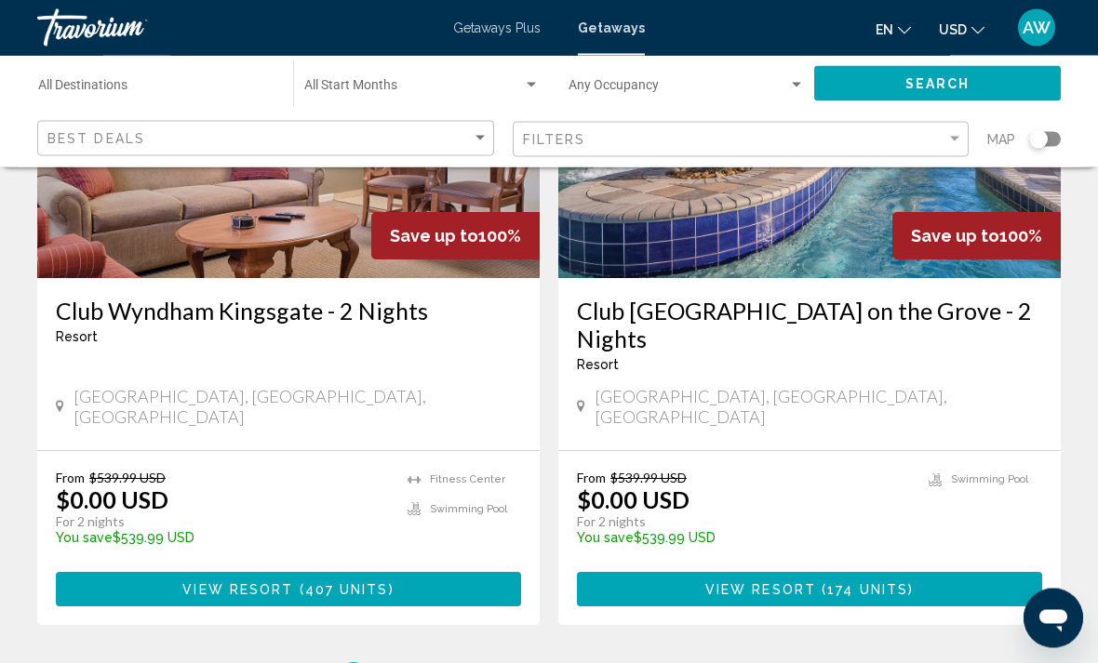
scroll to position [3641, 0]
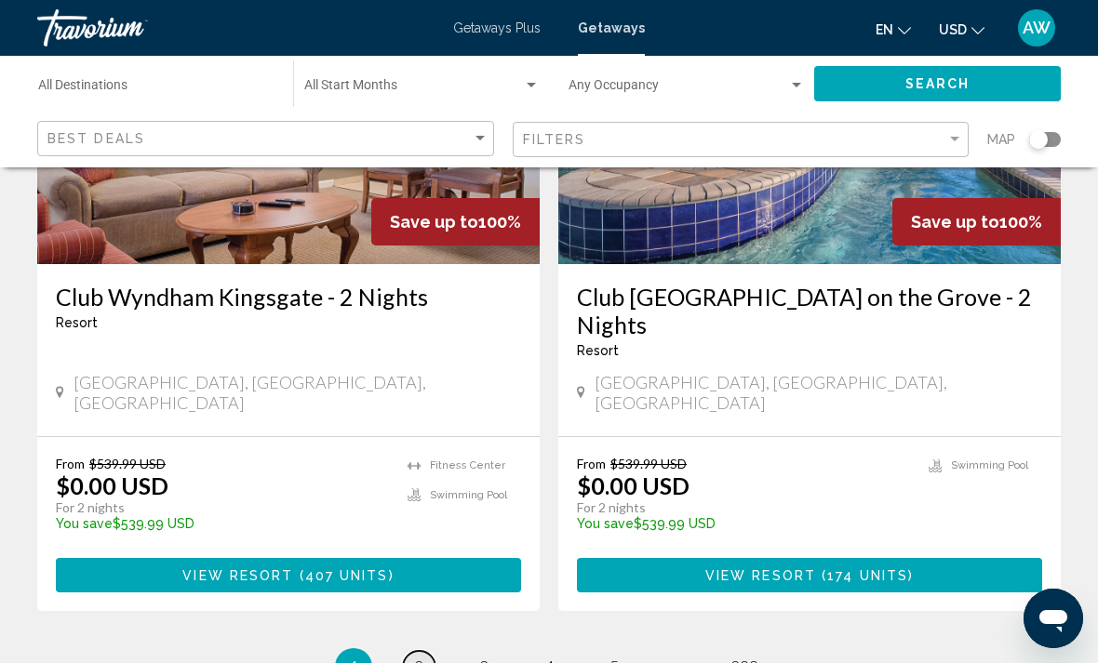
click at [416, 651] on link "page 2" at bounding box center [419, 667] width 33 height 33
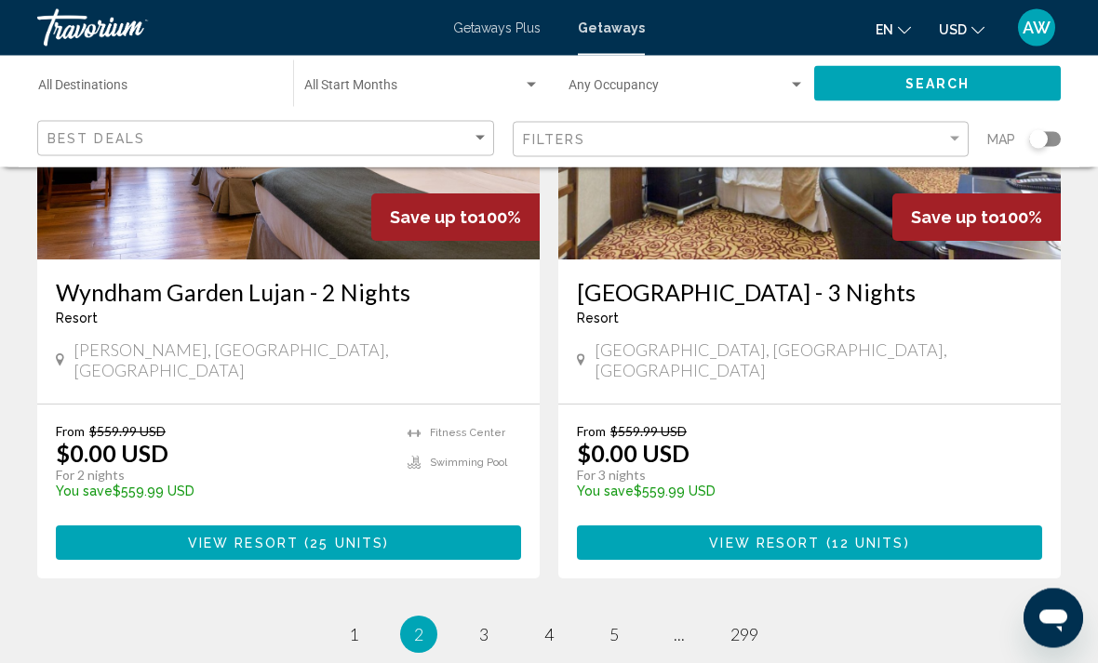
scroll to position [3623, 0]
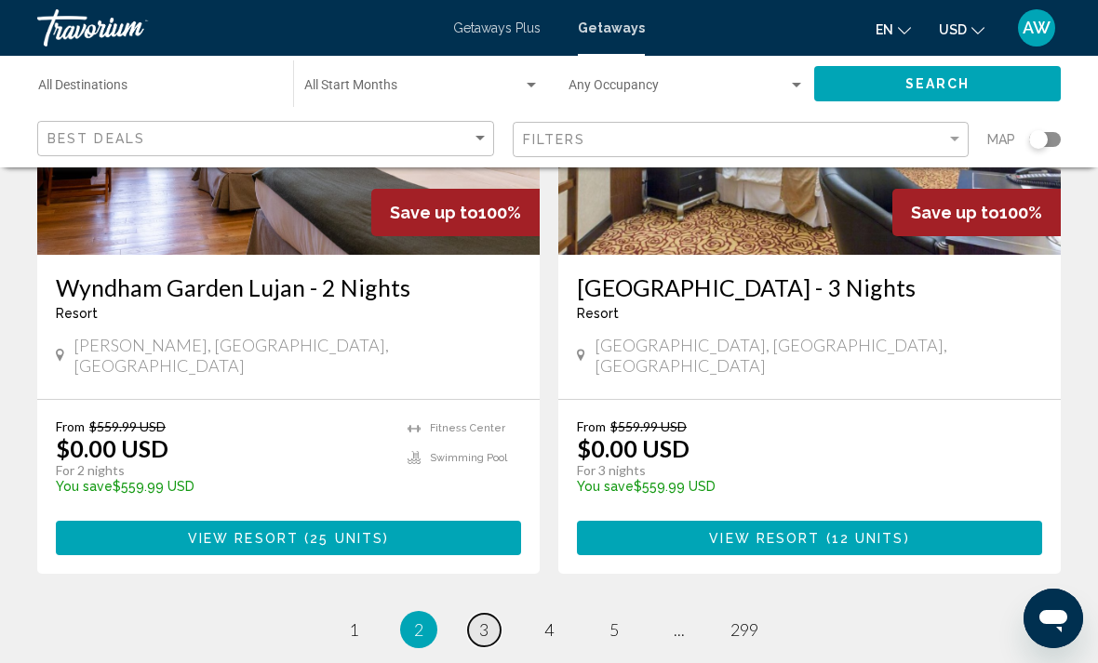
click at [480, 614] on link "page 3" at bounding box center [484, 630] width 33 height 33
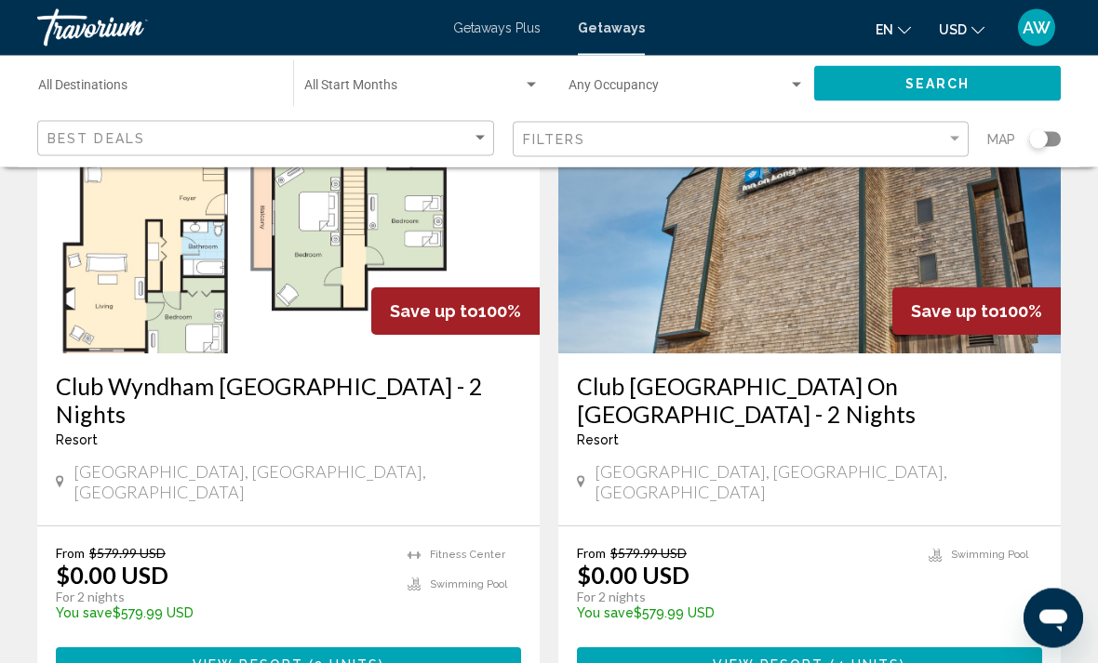
scroll to position [3506, 0]
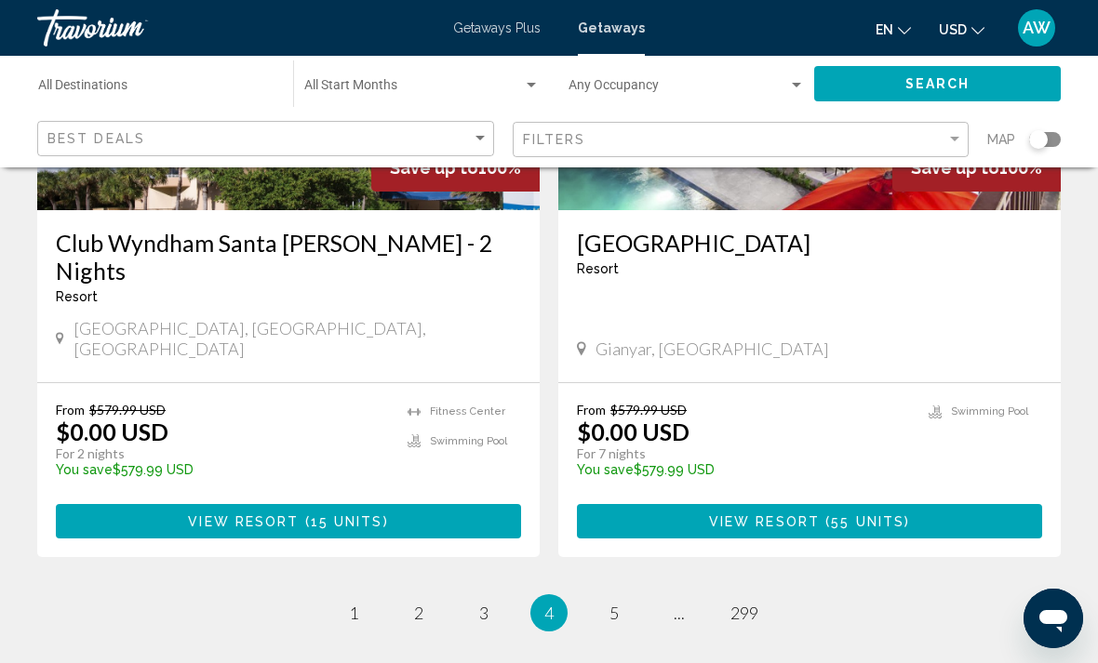
scroll to position [3663, 0]
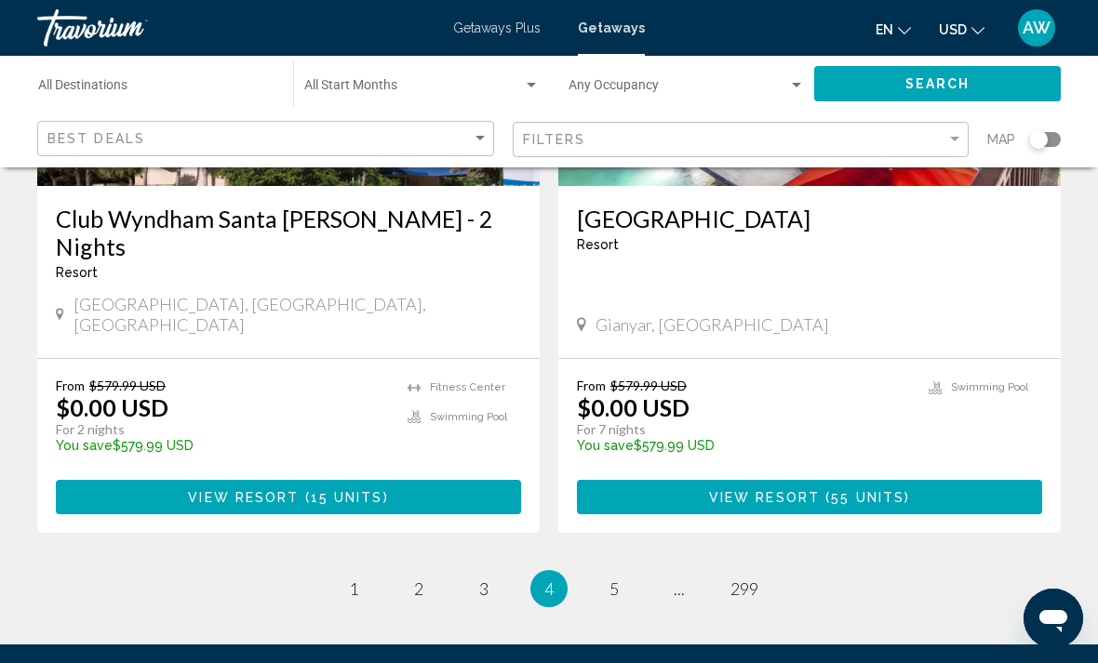
click at [625, 570] on li "page 5" at bounding box center [613, 588] width 37 height 37
click at [611, 573] on link "page 5" at bounding box center [614, 589] width 33 height 33
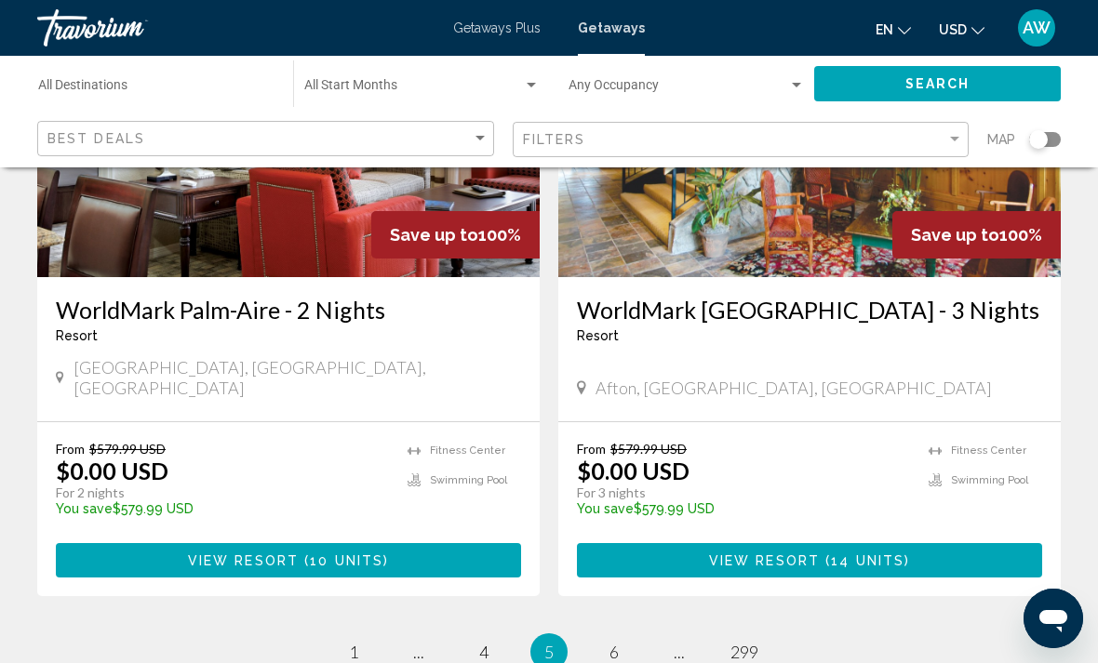
scroll to position [3614, 0]
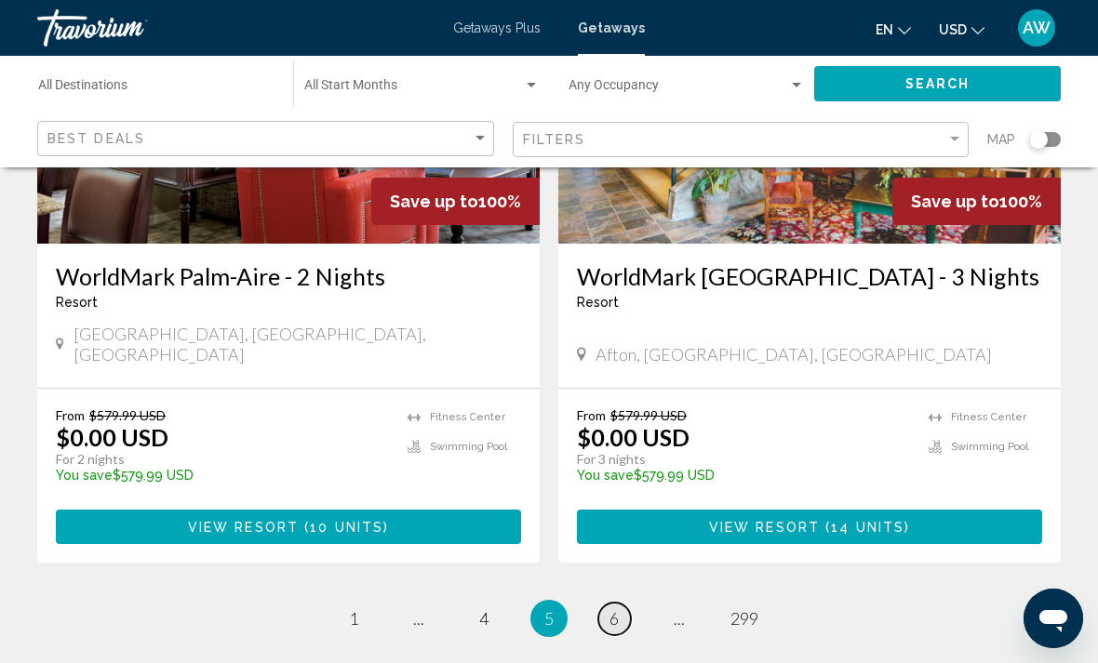
click at [610, 603] on link "page 6" at bounding box center [614, 619] width 33 height 33
